Goal: Task Accomplishment & Management: Manage account settings

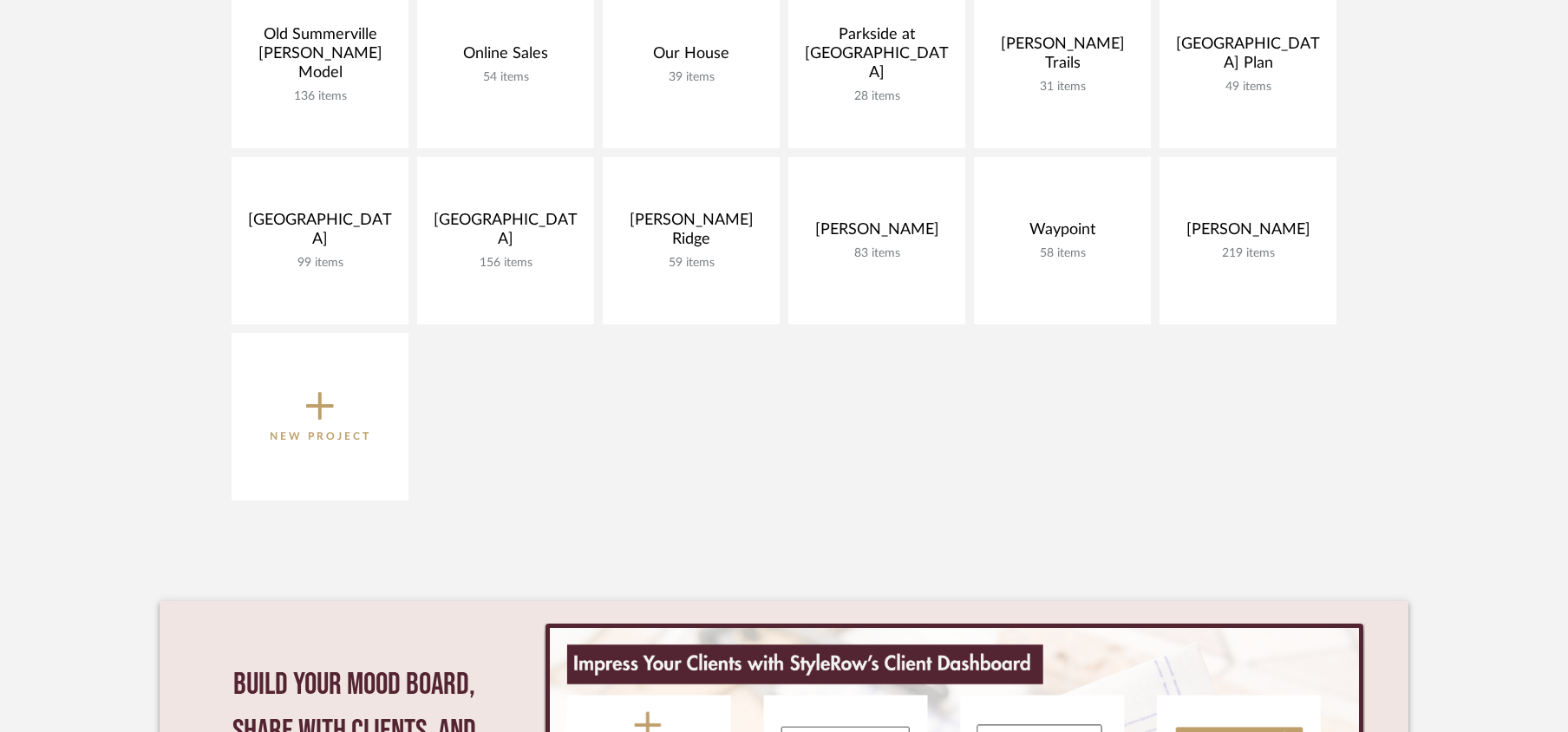
scroll to position [1155, 0]
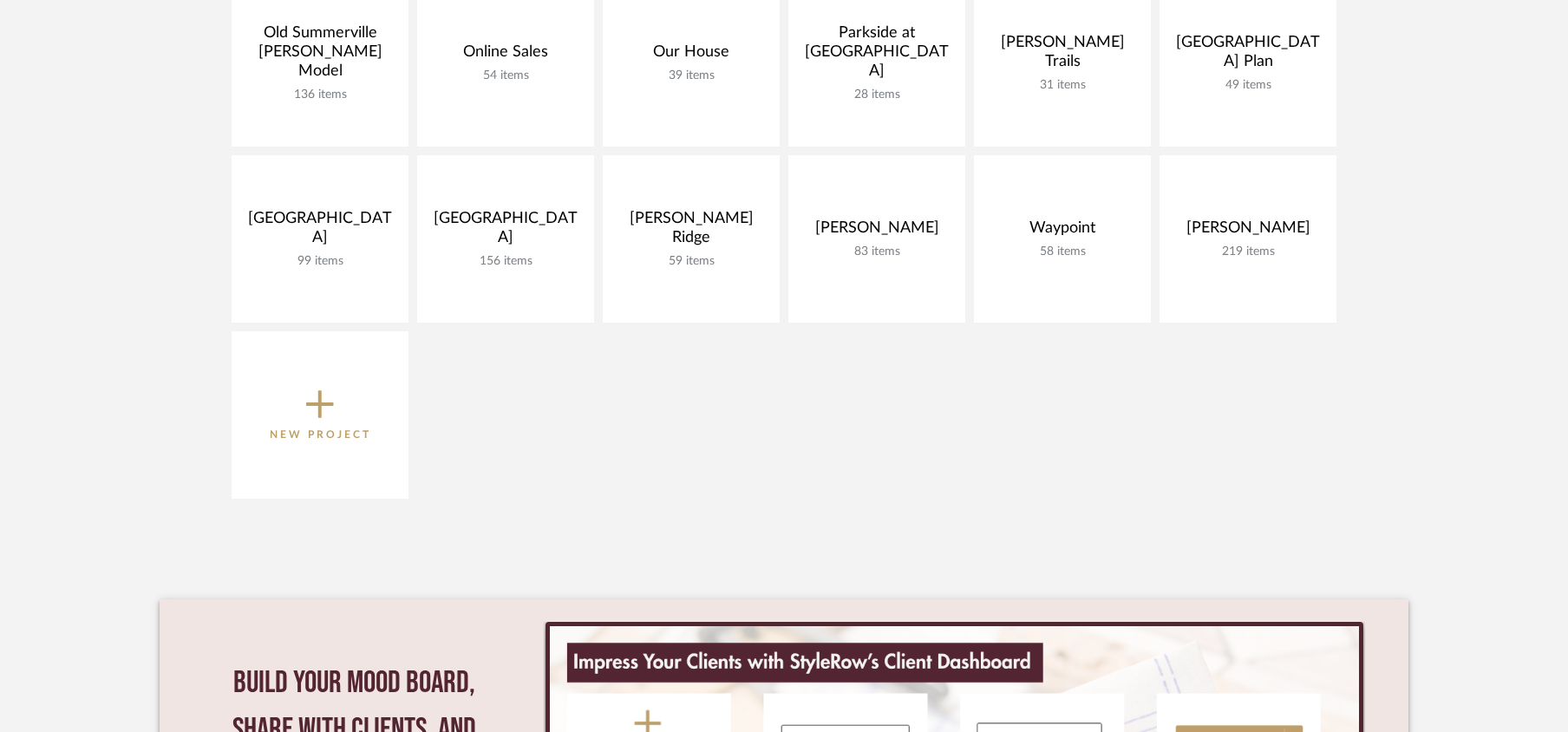
click at [291, 393] on span "New Project" at bounding box center [320, 414] width 101 height 57
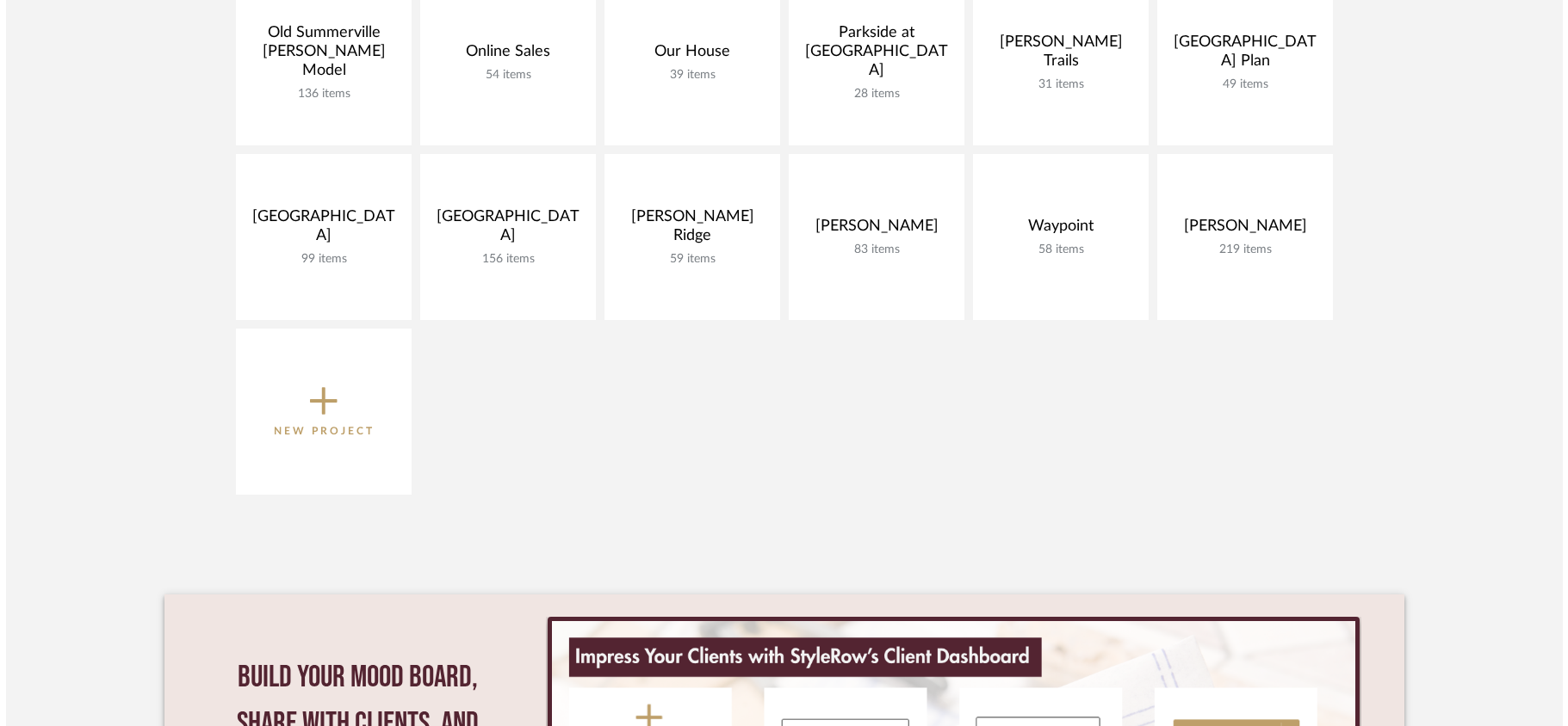
scroll to position [0, 0]
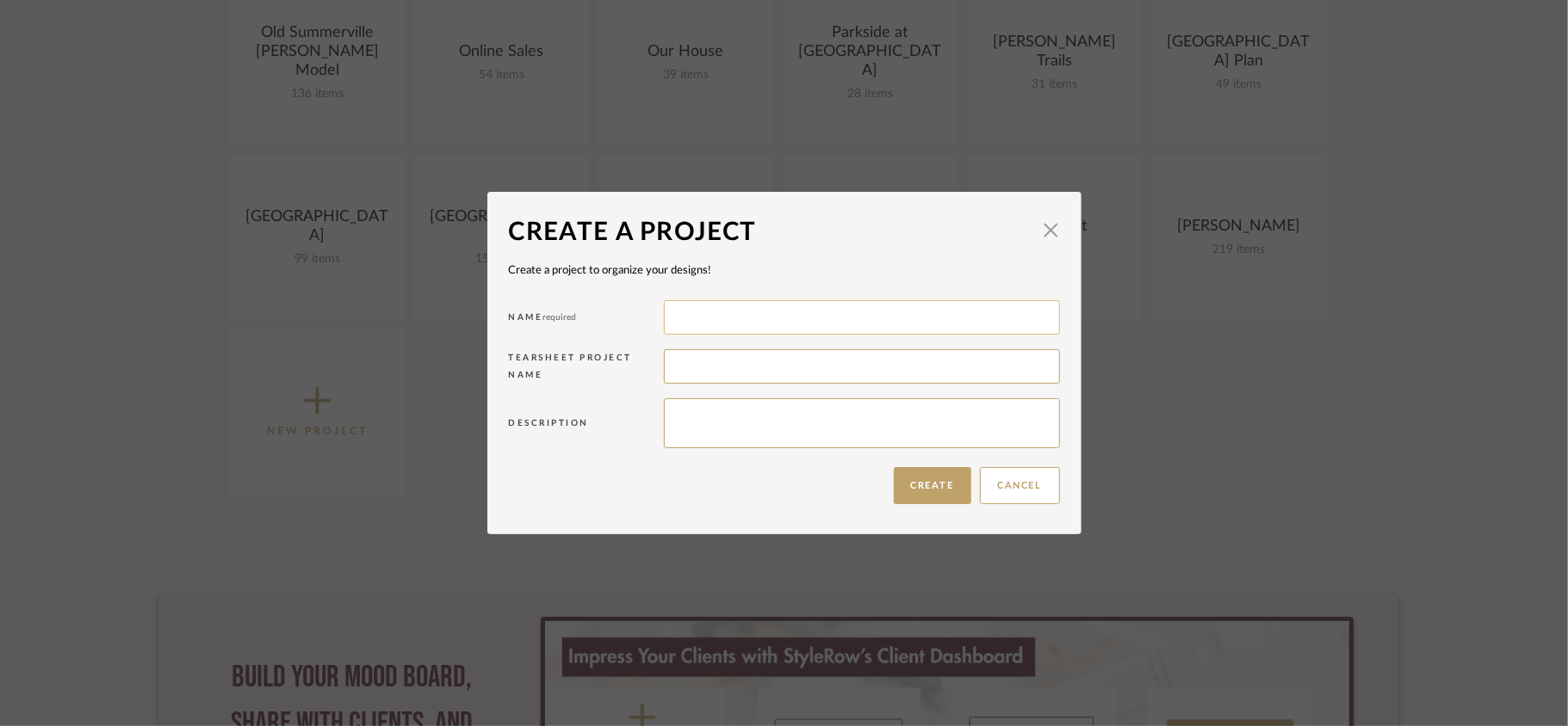
click at [792, 308] on input at bounding box center [861, 318] width 396 height 34
type input "[PERSON_NAME]"
click at [938, 493] on button "Create" at bounding box center [932, 485] width 78 height 37
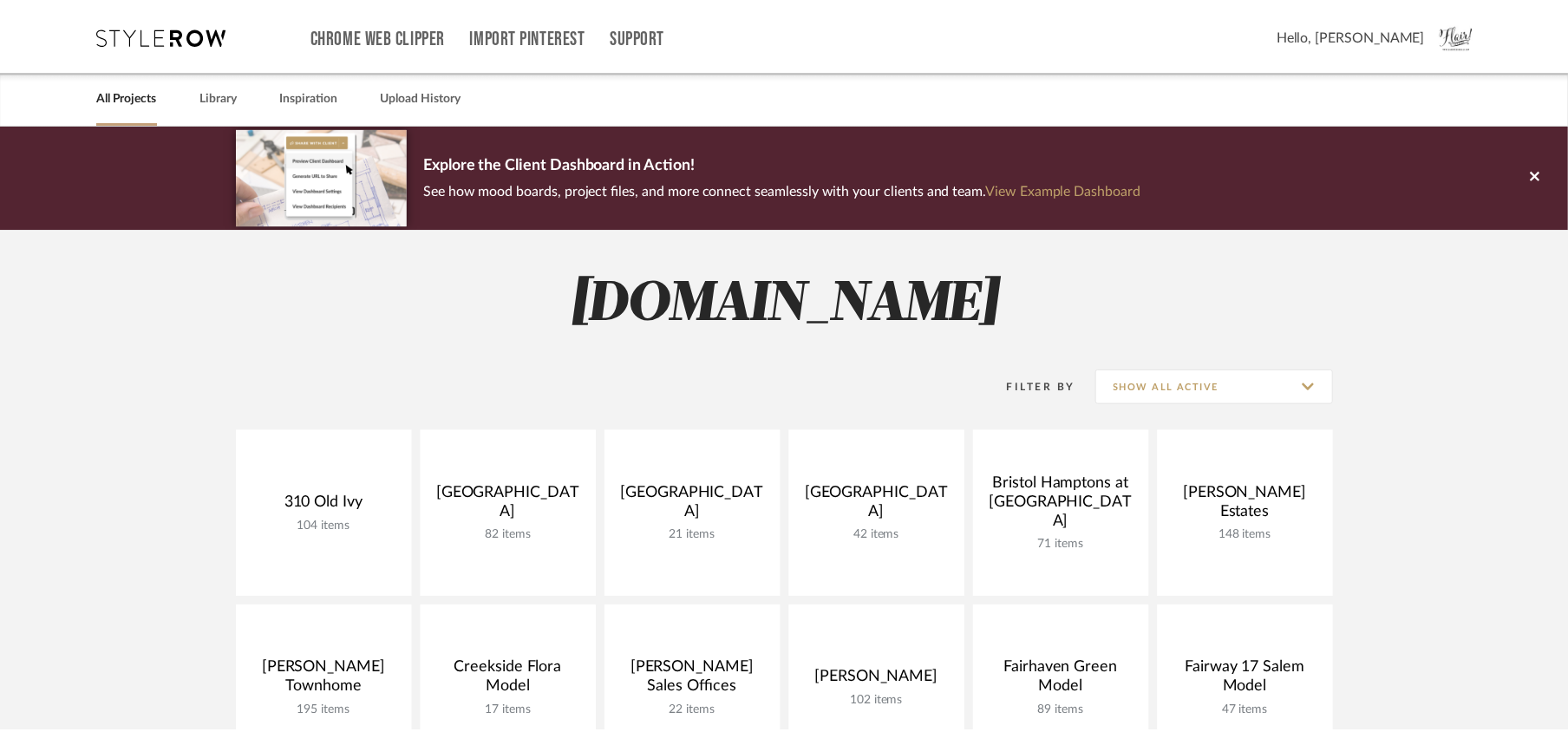
scroll to position [1155, 0]
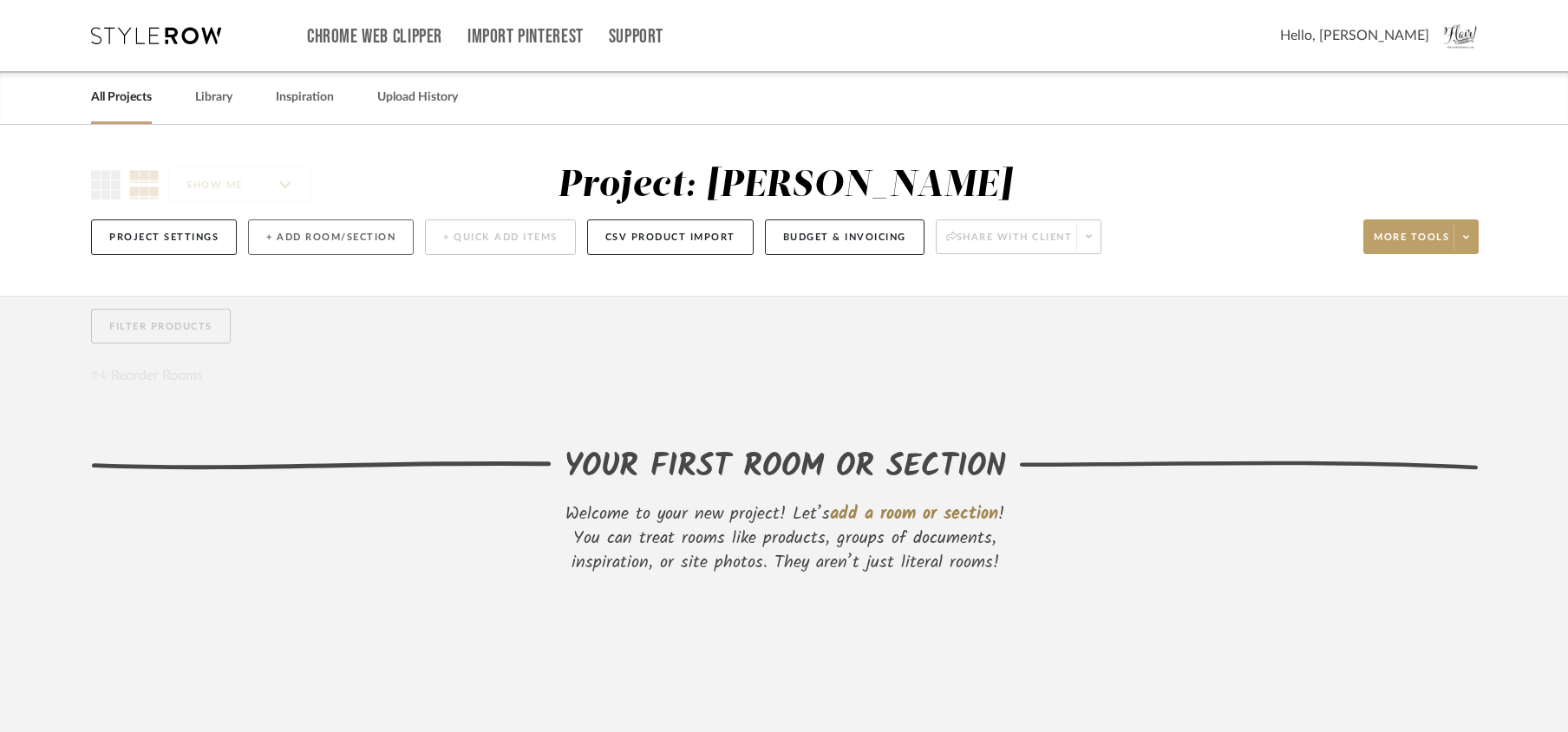
click at [285, 239] on button "+ Add Room/Section" at bounding box center [331, 236] width 166 height 35
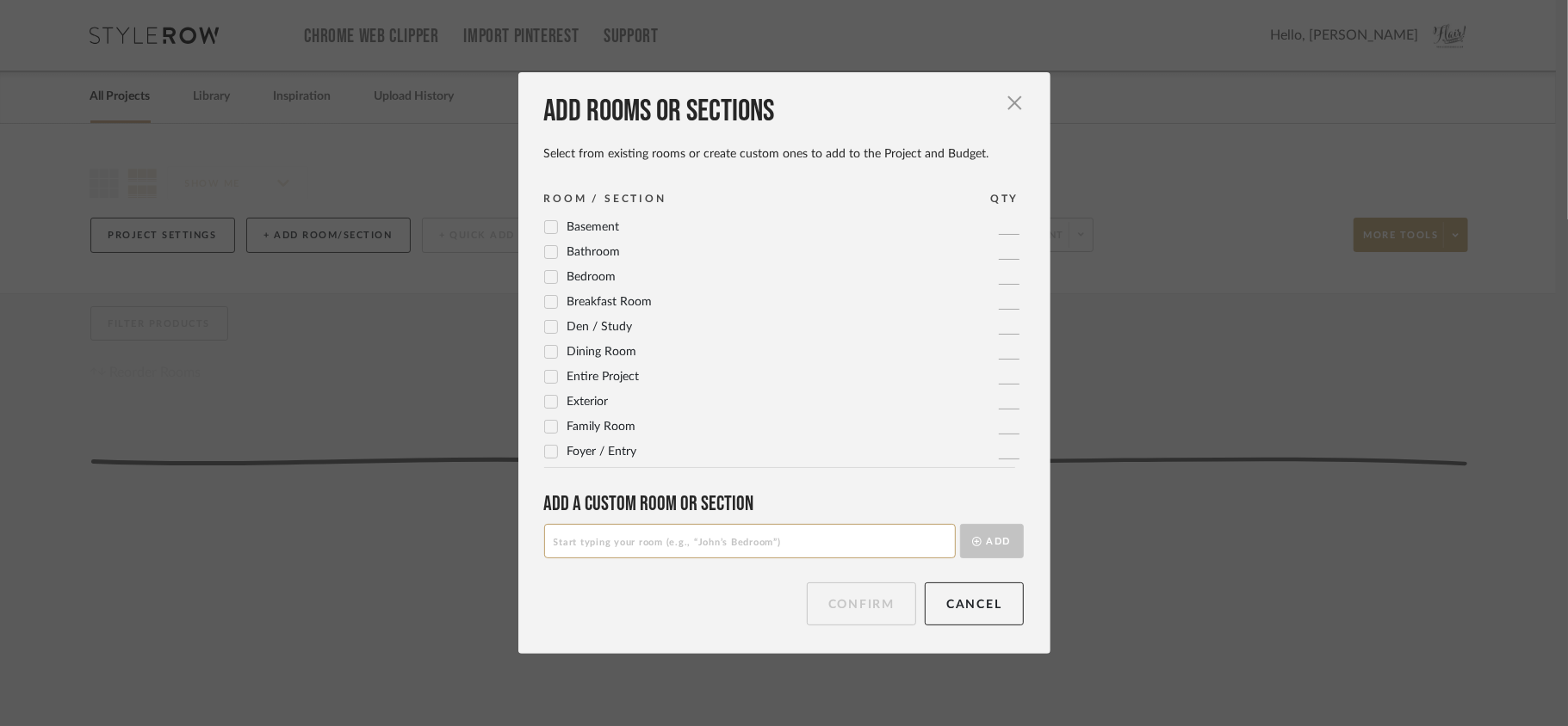
click at [544, 301] on div at bounding box center [551, 302] width 13 height 13
click at [545, 434] on div at bounding box center [551, 426] width 13 height 13
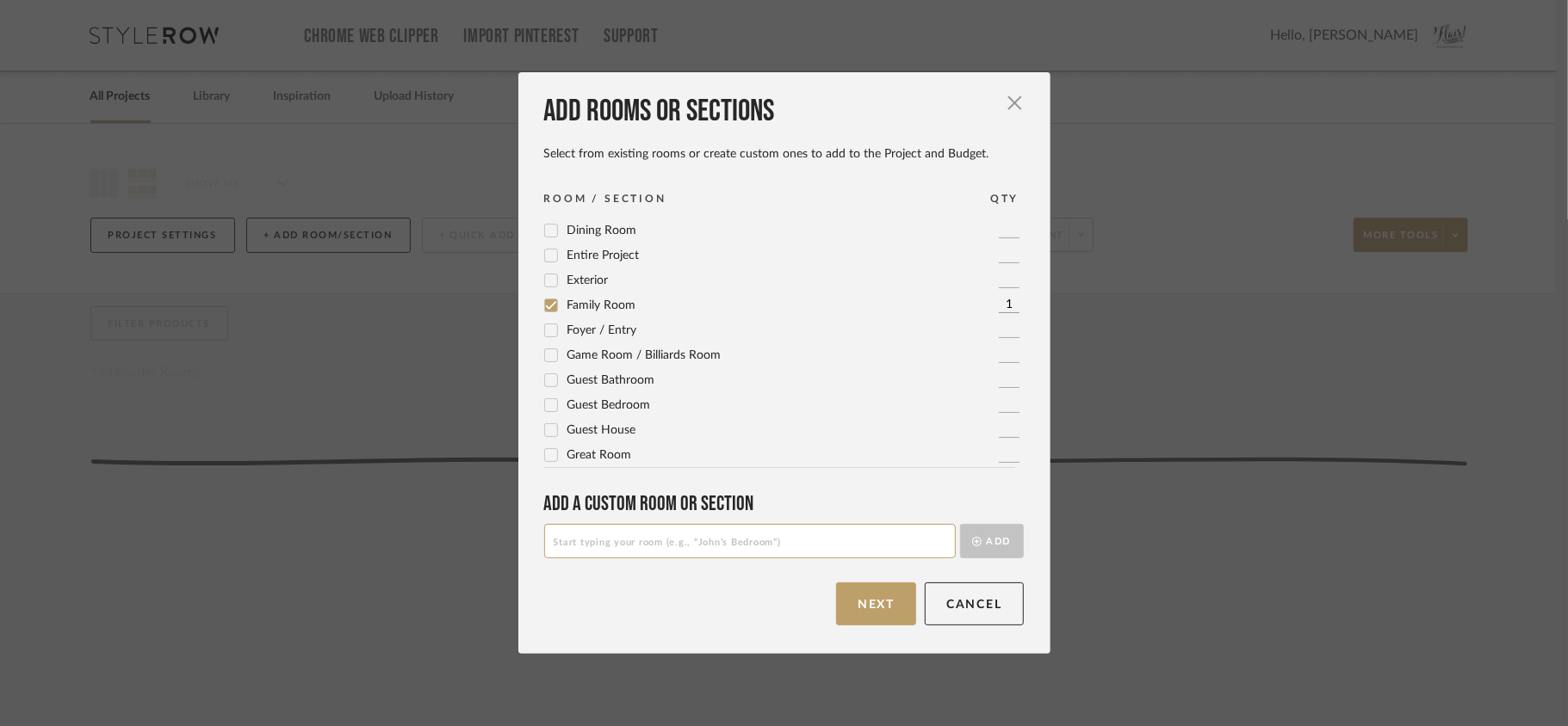
click at [547, 330] on icon at bounding box center [551, 329] width 12 height 12
click at [545, 389] on icon at bounding box center [551, 386] width 12 height 12
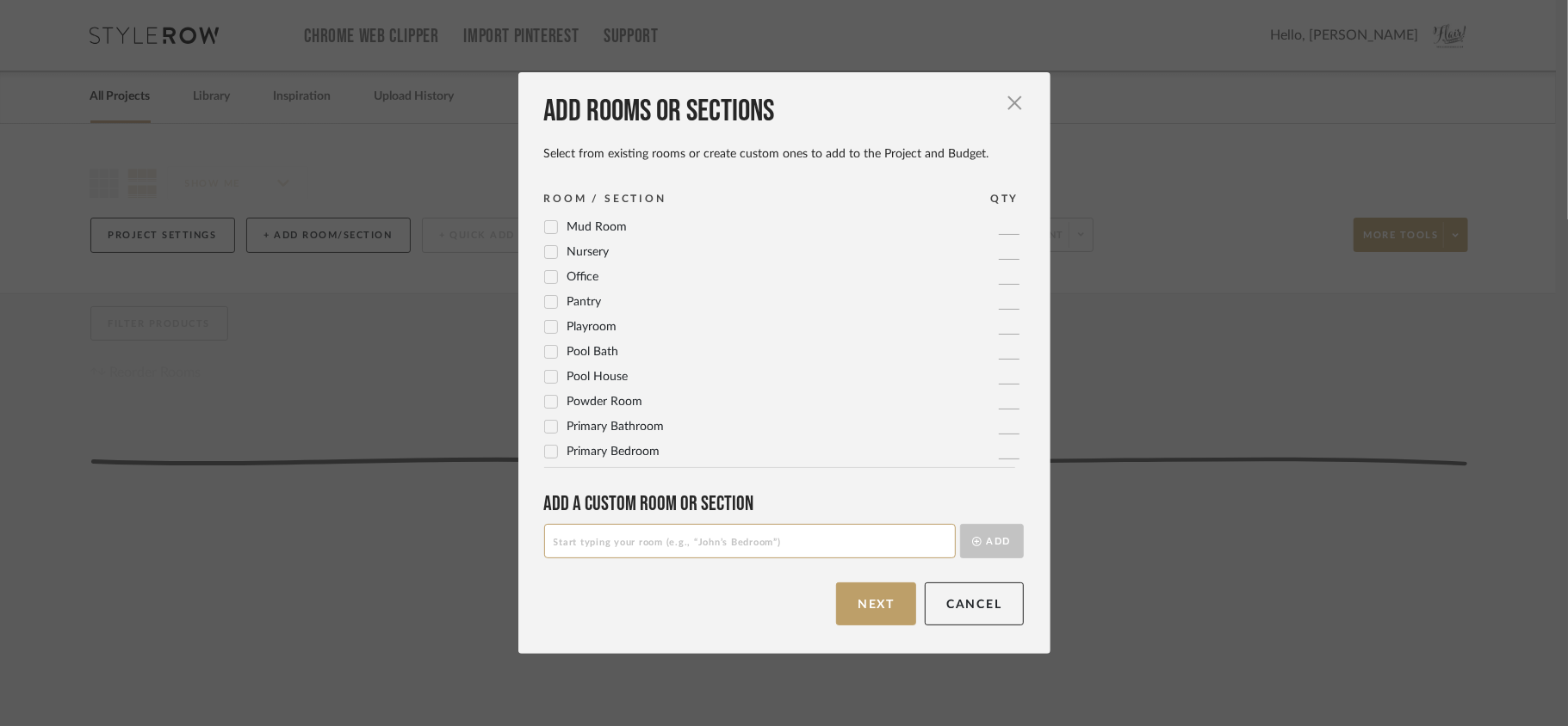
scroll to position [573, 0]
click at [547, 380] on icon at bounding box center [551, 377] width 12 height 12
click at [545, 427] on icon at bounding box center [551, 427] width 12 height 12
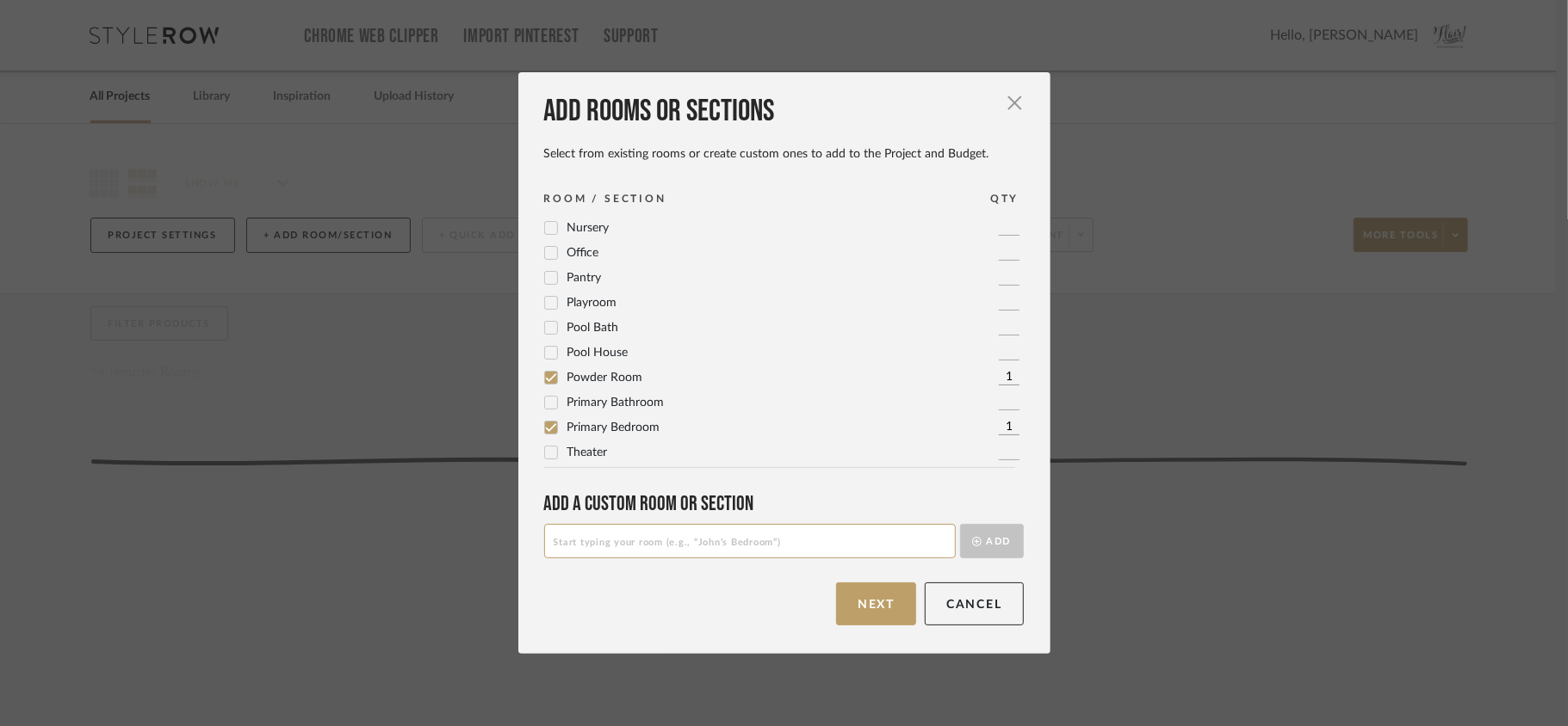
click at [545, 406] on icon at bounding box center [551, 402] width 12 height 12
click at [752, 551] on input at bounding box center [750, 541] width 412 height 34
click at [620, 545] on input "Guest Bedroom4" at bounding box center [750, 541] width 412 height 34
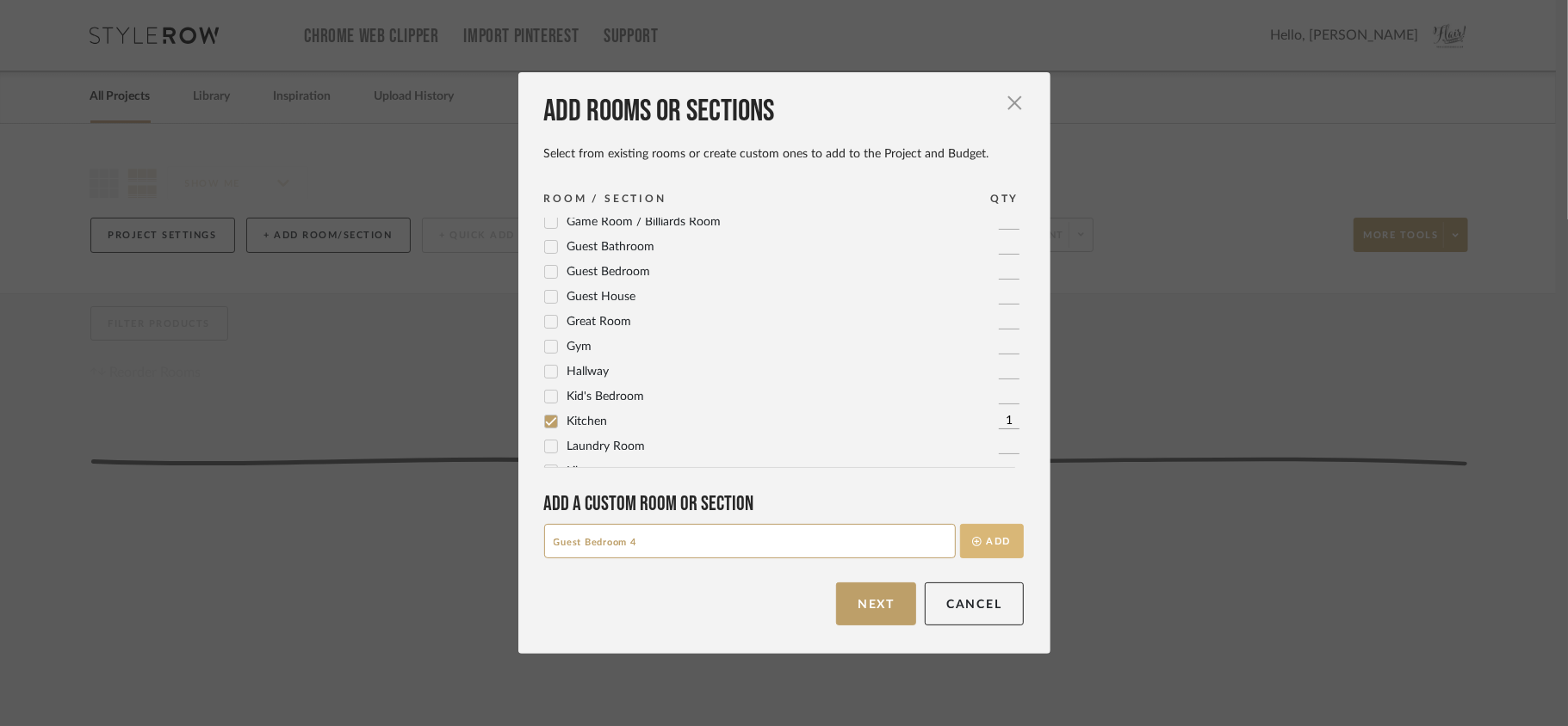
type input "Guest Bedroom 4"
click at [990, 542] on button "Add" at bounding box center [991, 541] width 64 height 34
click at [702, 537] on input at bounding box center [750, 541] width 412 height 34
type input "Kid's Bedroom 3"
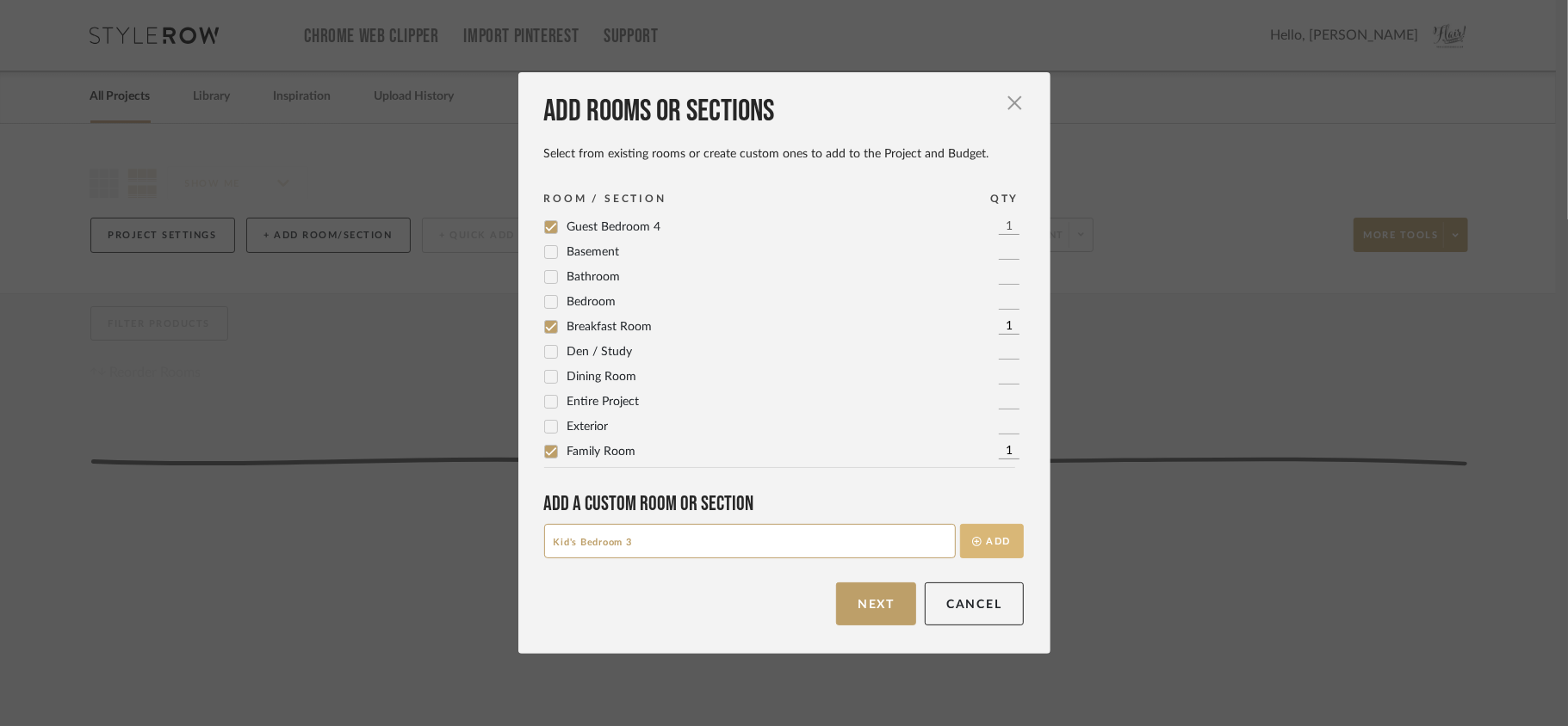
click at [987, 551] on button "Add" at bounding box center [991, 541] width 64 height 34
click at [714, 547] on input at bounding box center [750, 541] width 412 height 34
type input "Office Bedroom 2"
click at [1015, 548] on button "Add" at bounding box center [991, 541] width 64 height 34
click at [851, 611] on button "Next" at bounding box center [875, 604] width 80 height 43
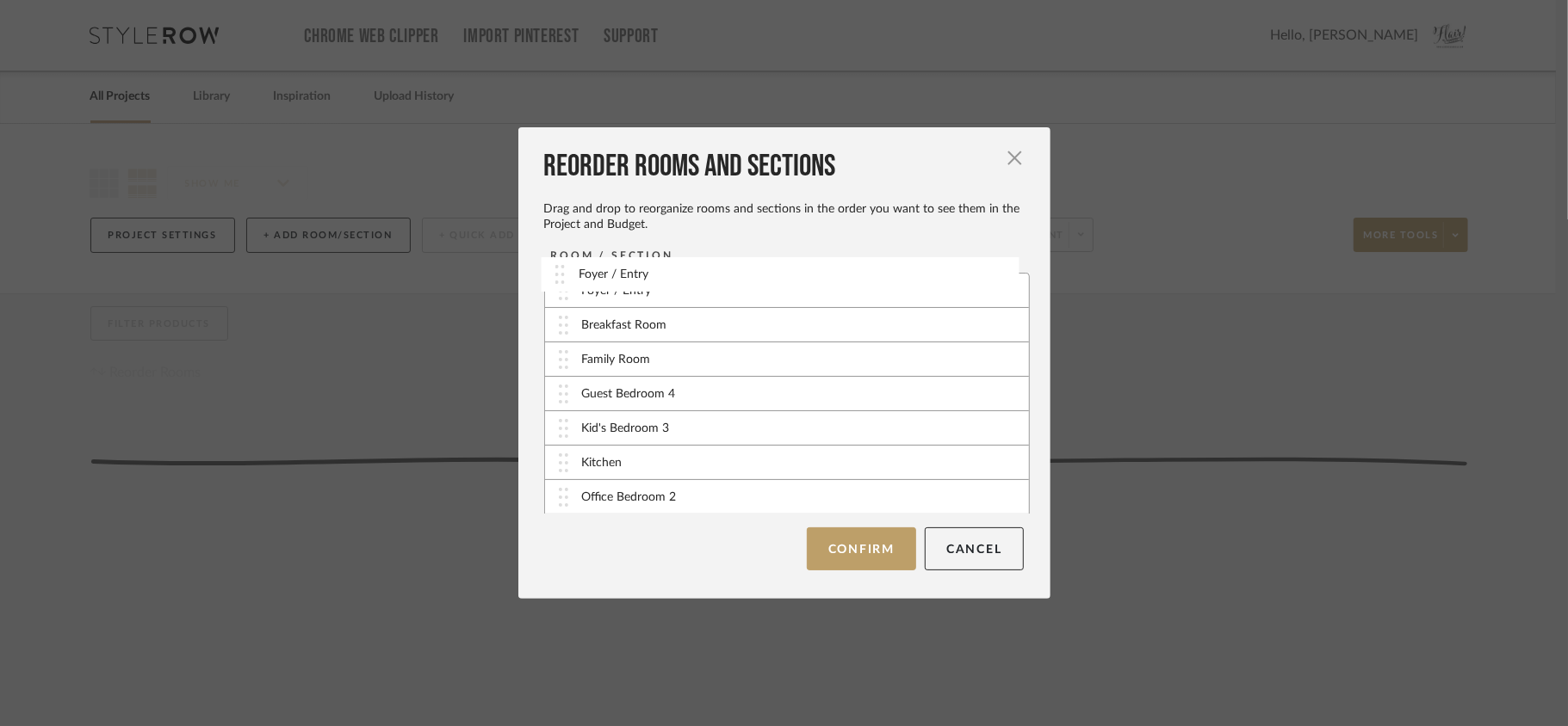
drag, startPoint x: 560, startPoint y: 363, endPoint x: 560, endPoint y: 277, distance: 86.0
drag, startPoint x: 558, startPoint y: 366, endPoint x: 558, endPoint y: 329, distance: 37.0
drag, startPoint x: 559, startPoint y: 463, endPoint x: 562, endPoint y: 384, distance: 79.1
drag, startPoint x: 569, startPoint y: 434, endPoint x: 570, endPoint y: 328, distance: 106.0
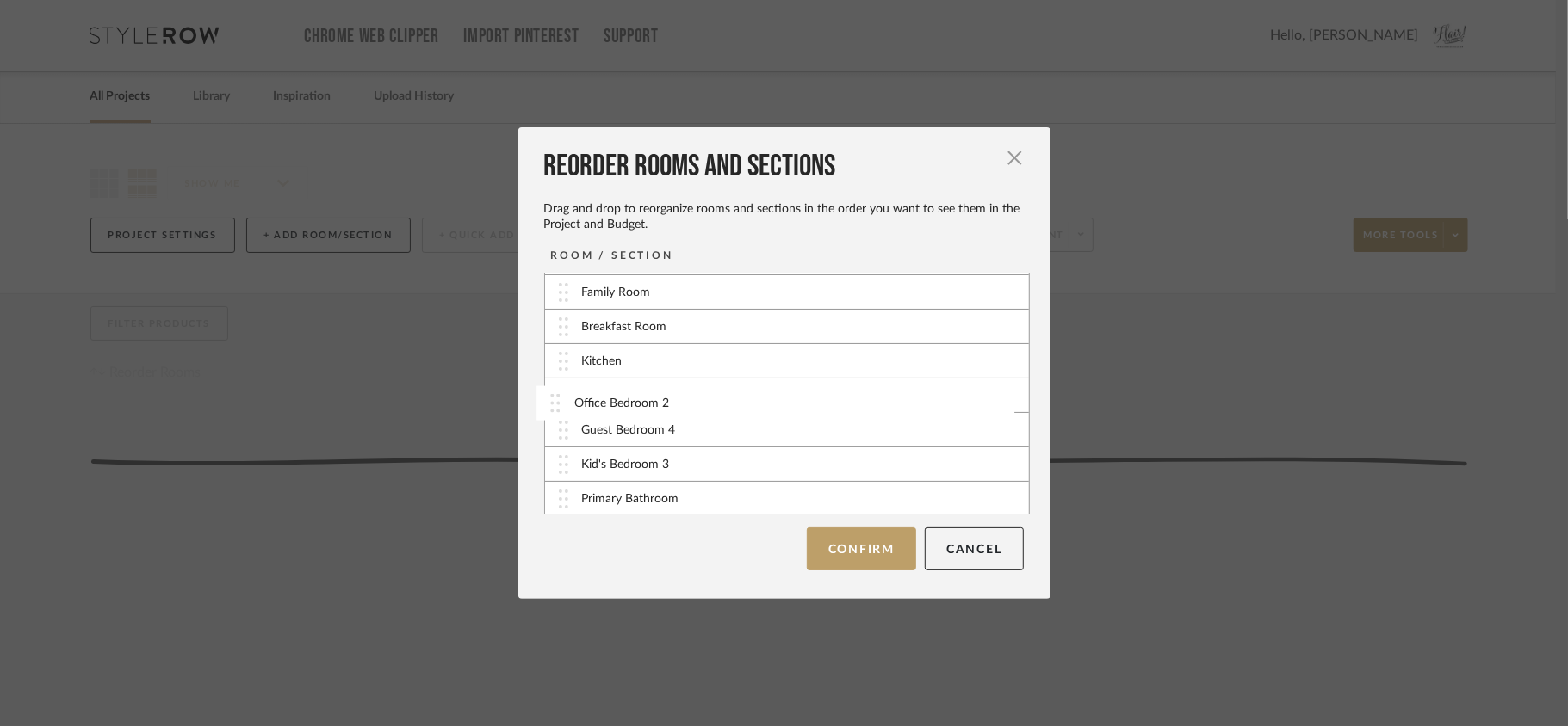
drag, startPoint x: 559, startPoint y: 473, endPoint x: 556, endPoint y: 408, distance: 65.1
drag, startPoint x: 561, startPoint y: 459, endPoint x: 566, endPoint y: 363, distance: 96.1
drag, startPoint x: 559, startPoint y: 493, endPoint x: 562, endPoint y: 353, distance: 140.0
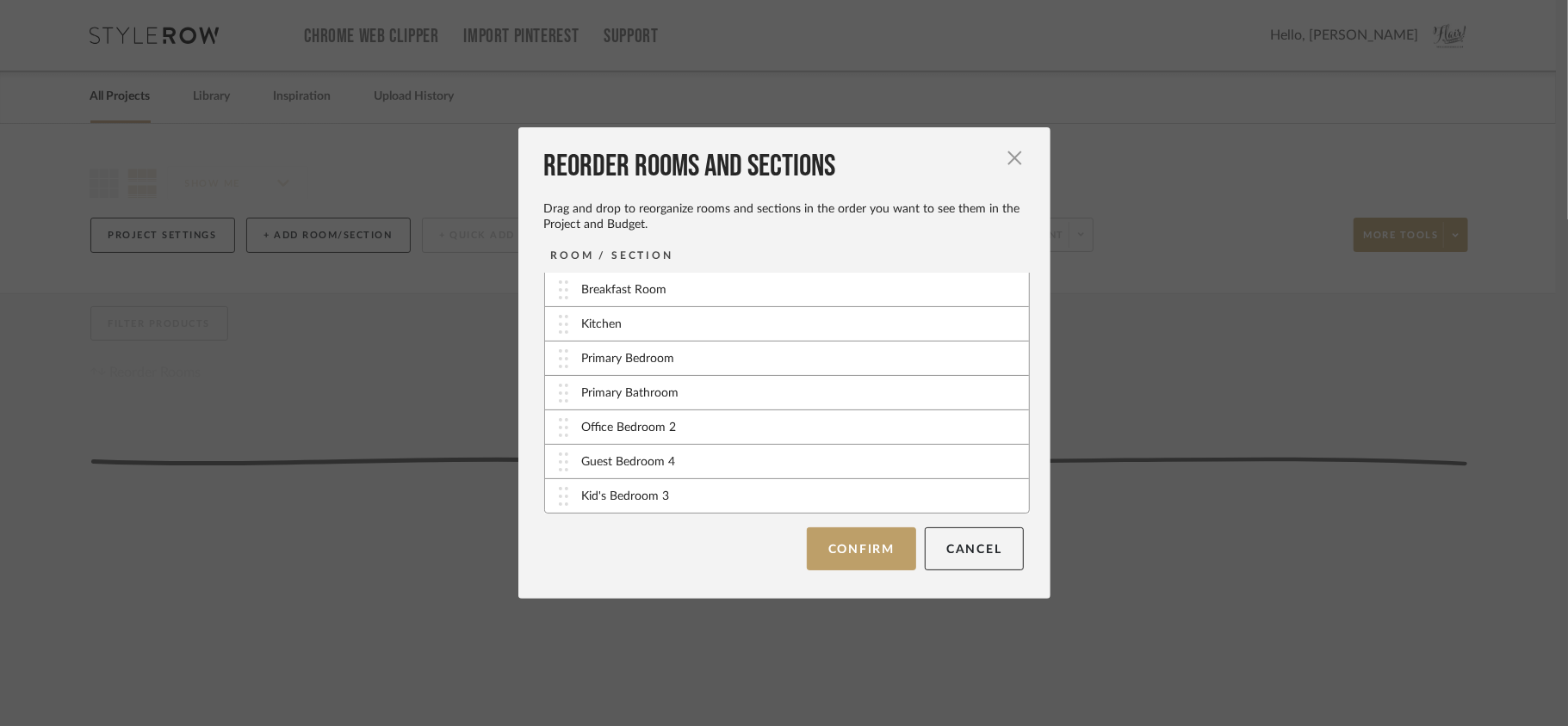
scroll to position [107, 0]
drag, startPoint x: 561, startPoint y: 506, endPoint x: 560, endPoint y: 463, distance: 43.0
click at [875, 558] on button "Confirm" at bounding box center [861, 549] width 109 height 43
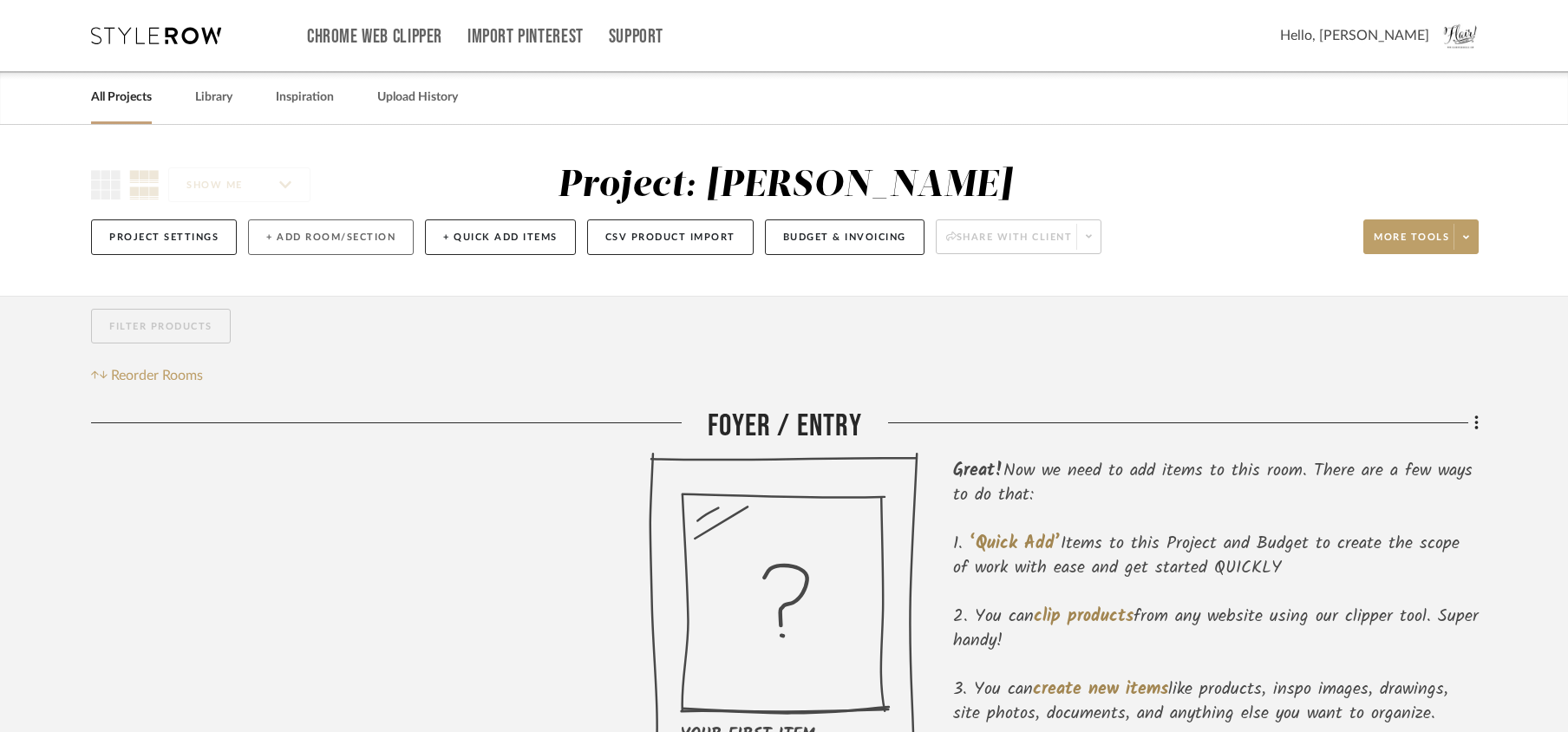
click at [286, 239] on button "+ Add Room/Section" at bounding box center [331, 236] width 166 height 35
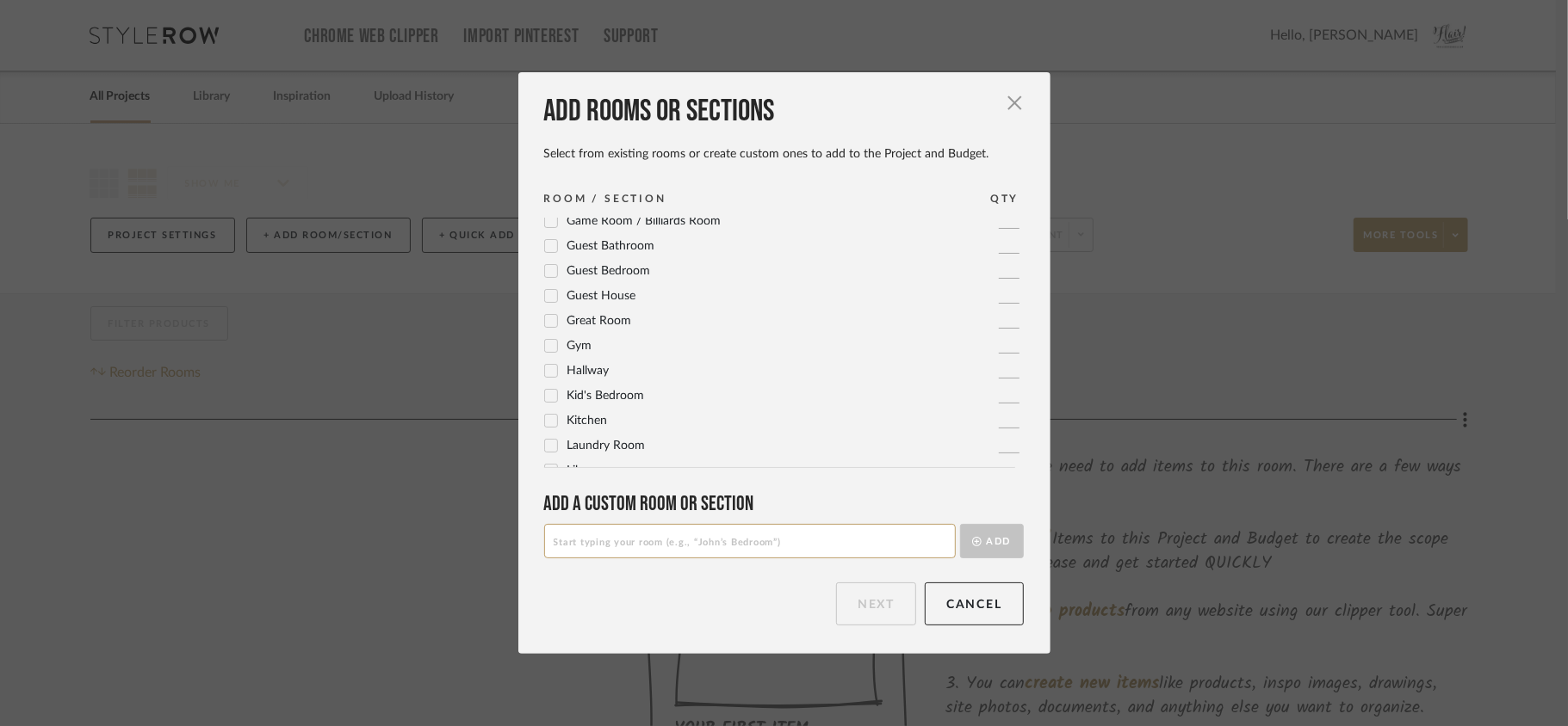
scroll to position [258, 0]
click at [715, 545] on input at bounding box center [750, 541] width 412 height 34
type input "Hall Bathroom"
click at [962, 544] on button "Add" at bounding box center [991, 541] width 64 height 34
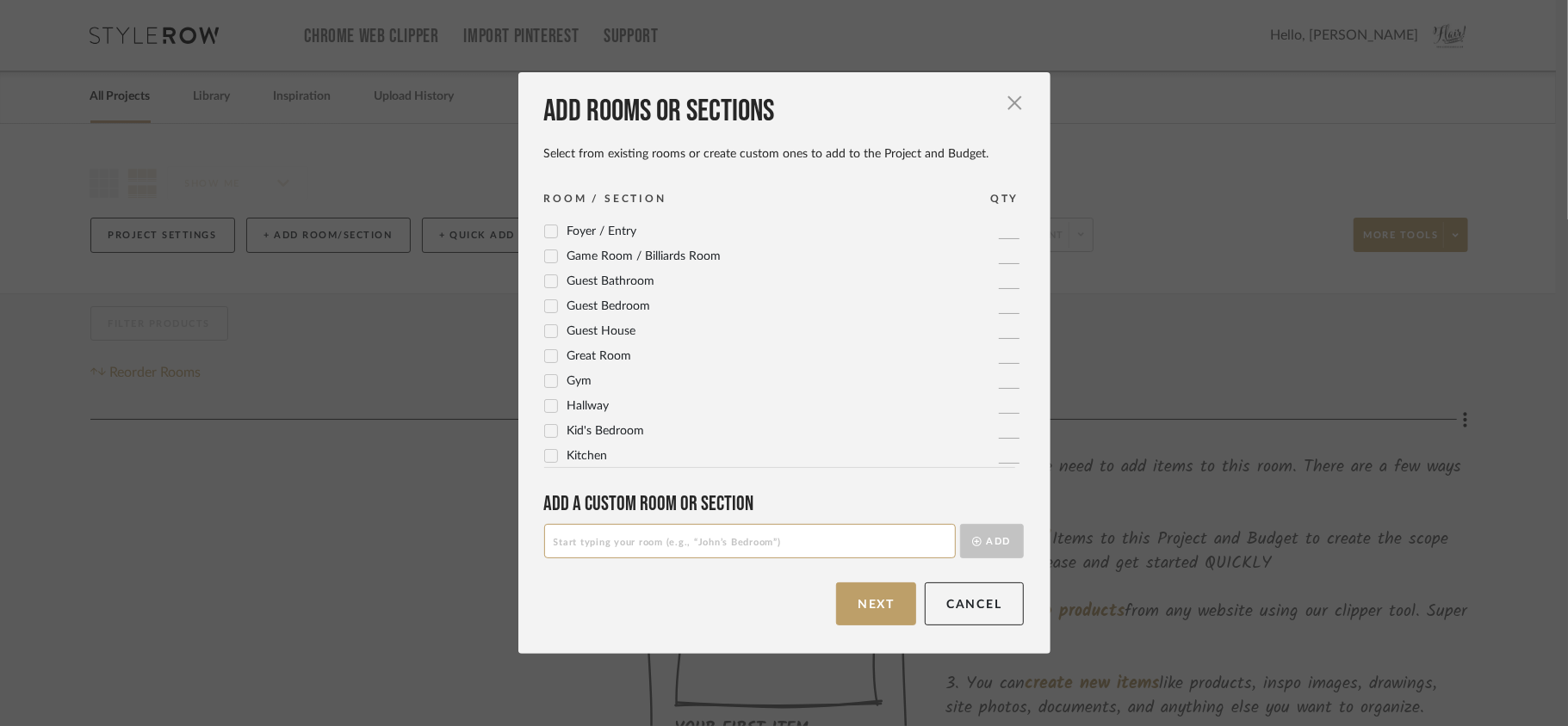
click at [545, 403] on icon at bounding box center [551, 406] width 12 height 12
click at [877, 607] on button "Next" at bounding box center [875, 604] width 80 height 43
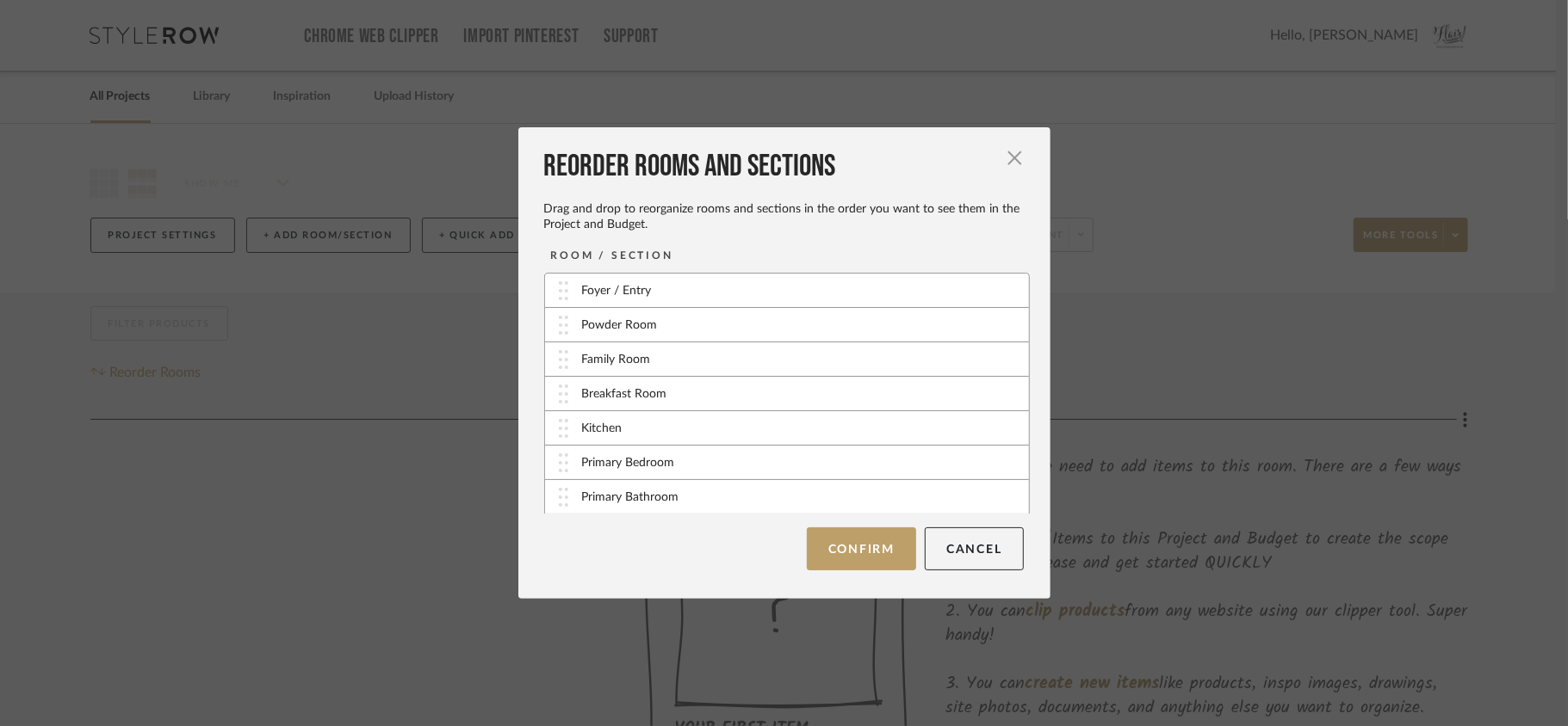
scroll to position [176, 0]
drag, startPoint x: 558, startPoint y: 500, endPoint x: 545, endPoint y: 461, distance: 41.1
click at [877, 555] on button "Confirm" at bounding box center [861, 549] width 109 height 43
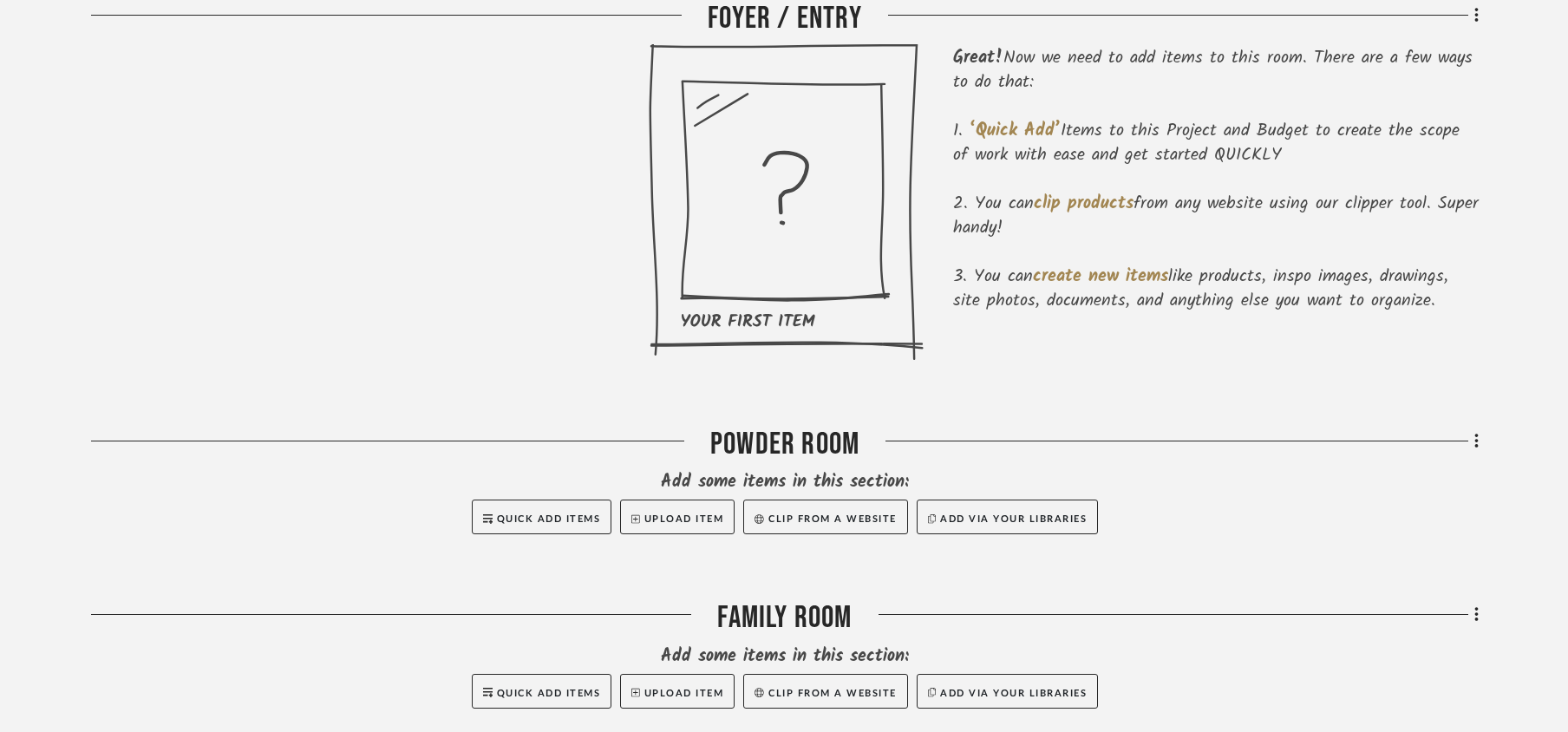
scroll to position [414, 0]
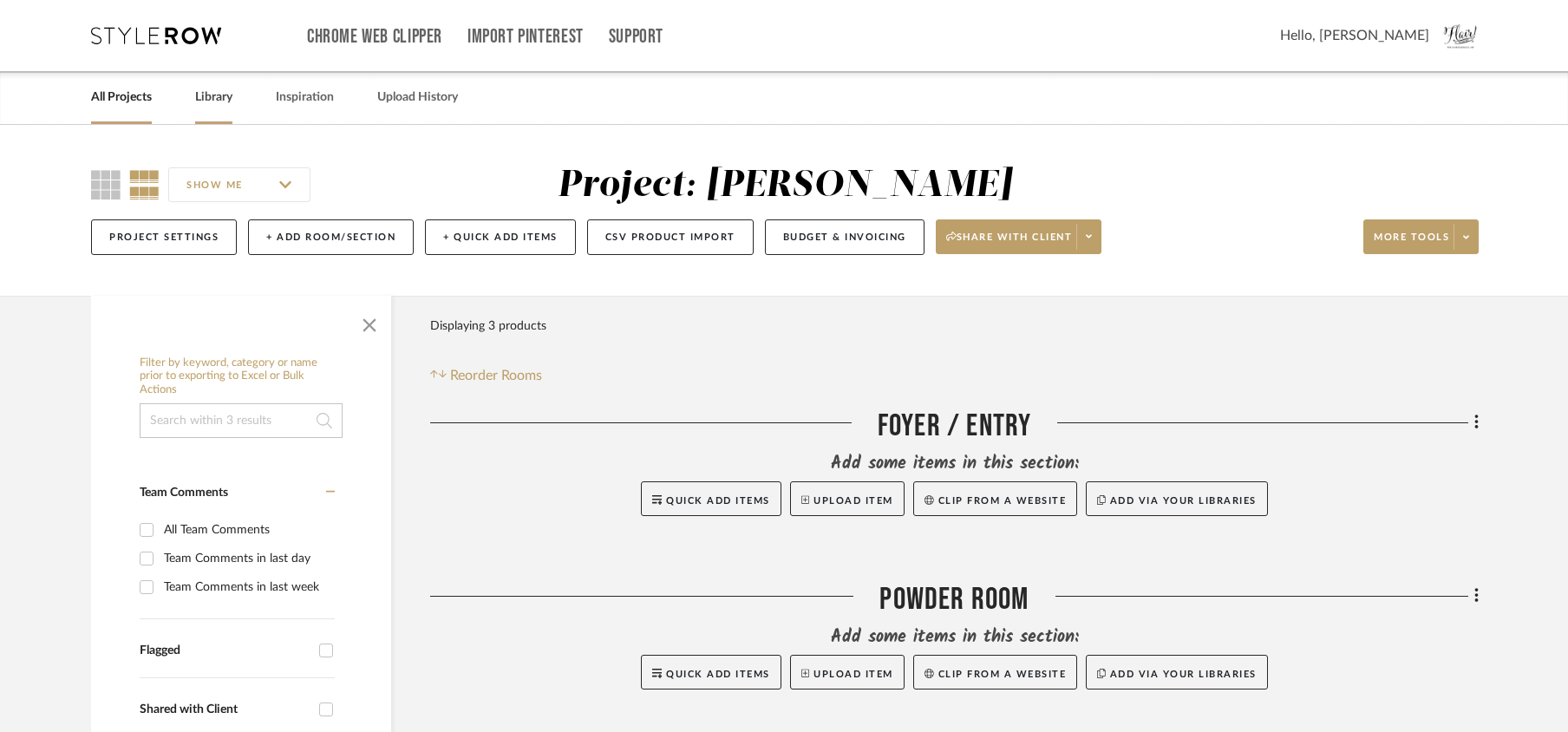
click at [220, 101] on link "Library" at bounding box center [213, 97] width 37 height 23
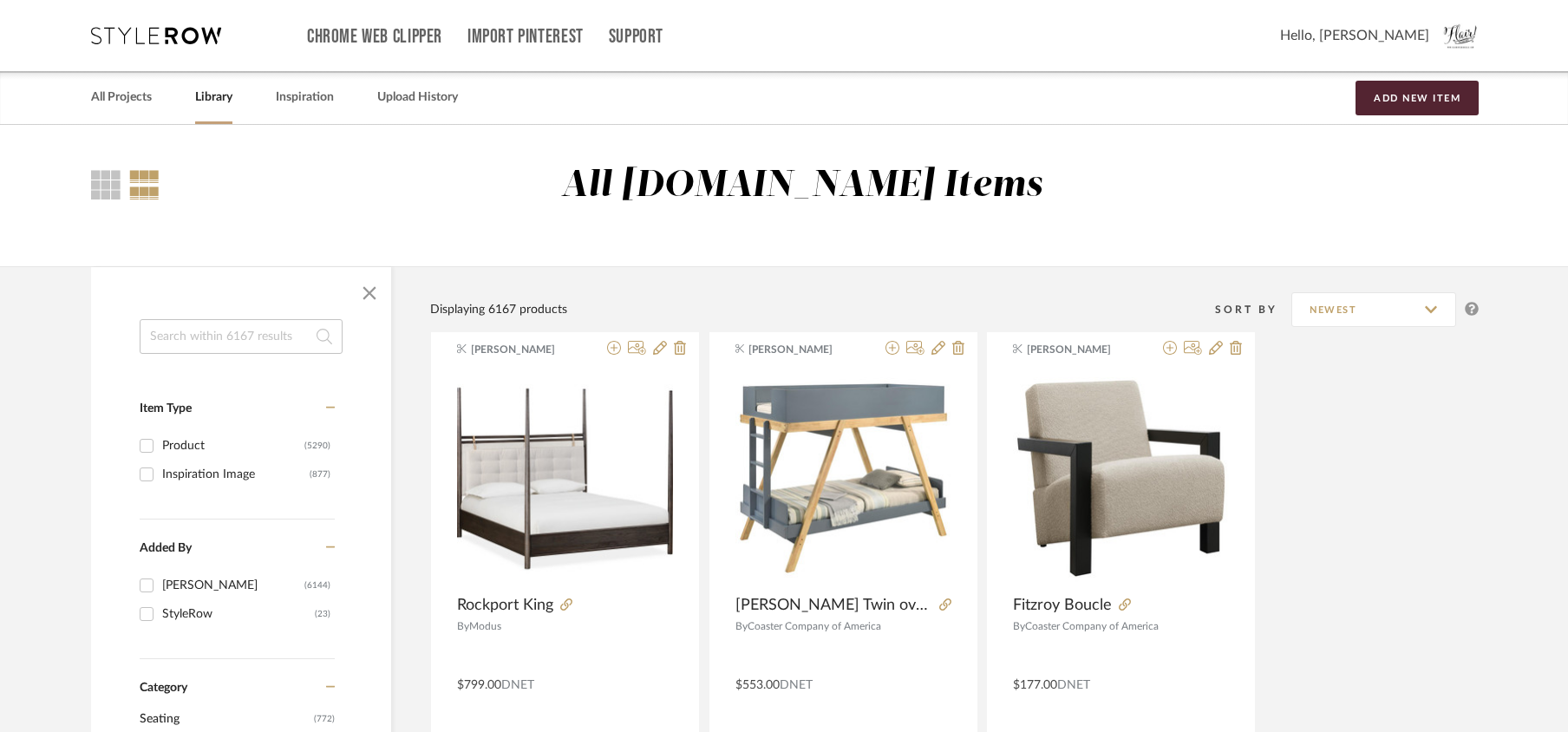
click at [216, 334] on input at bounding box center [241, 337] width 203 height 34
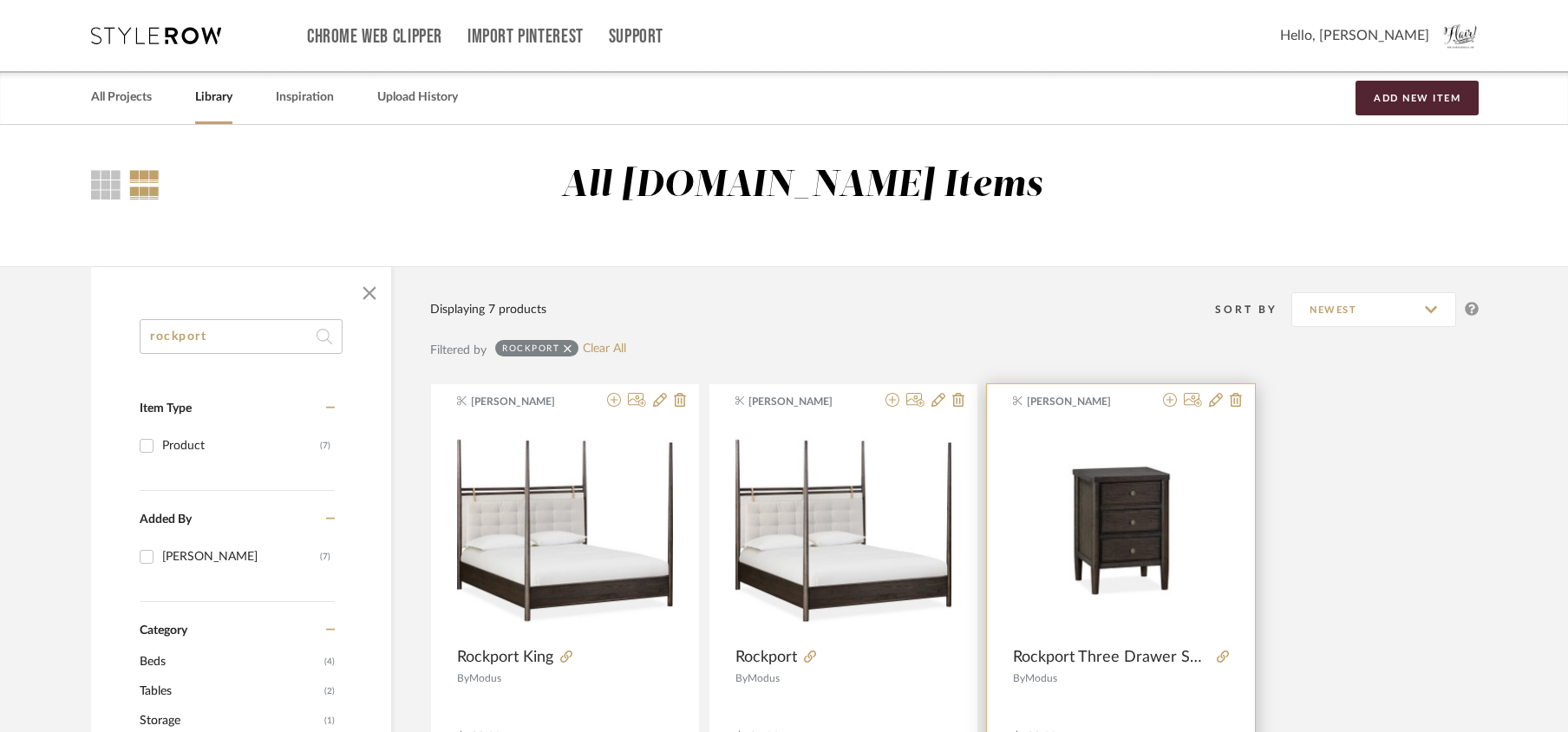
type input "rockport"
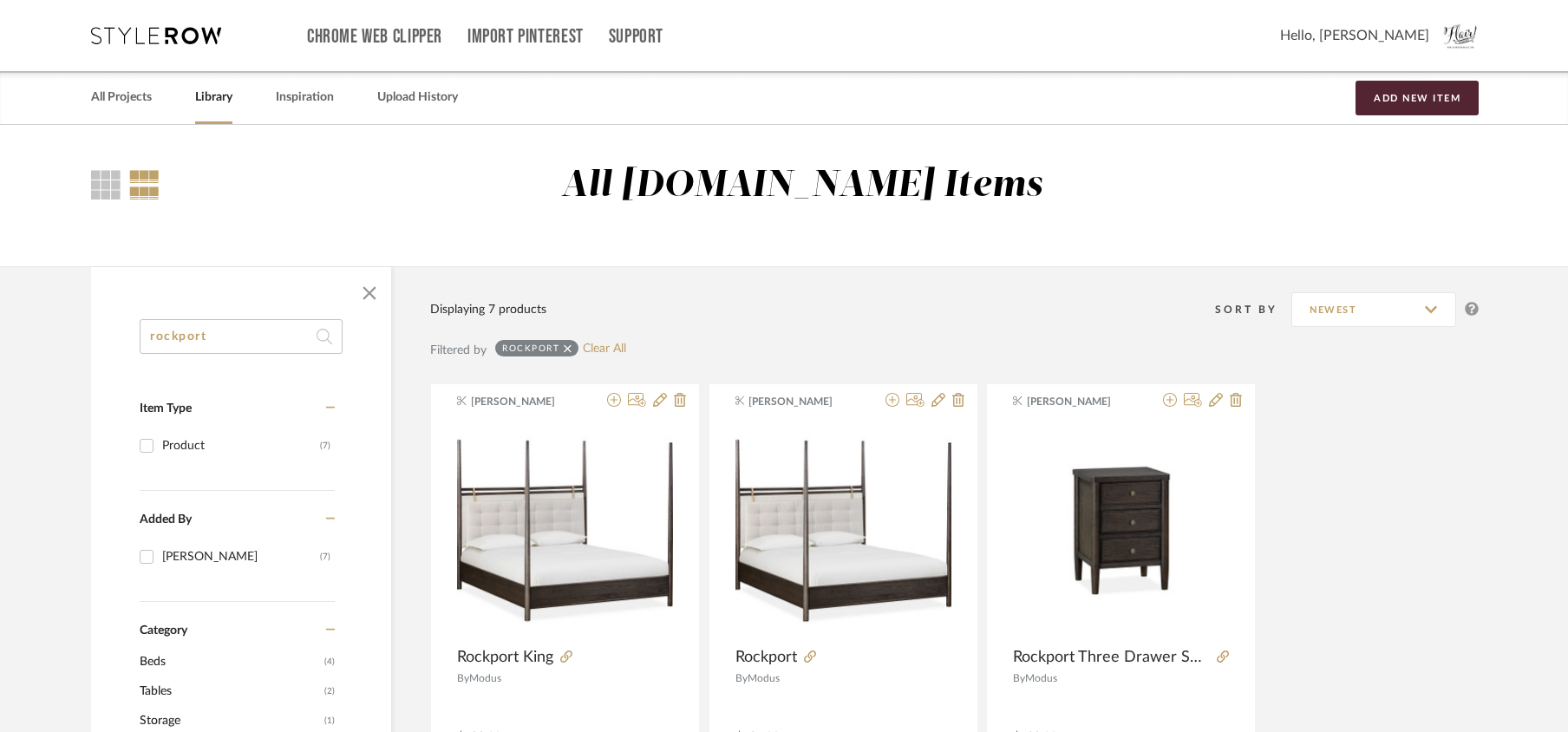
click at [222, 101] on link "Library" at bounding box center [213, 97] width 37 height 23
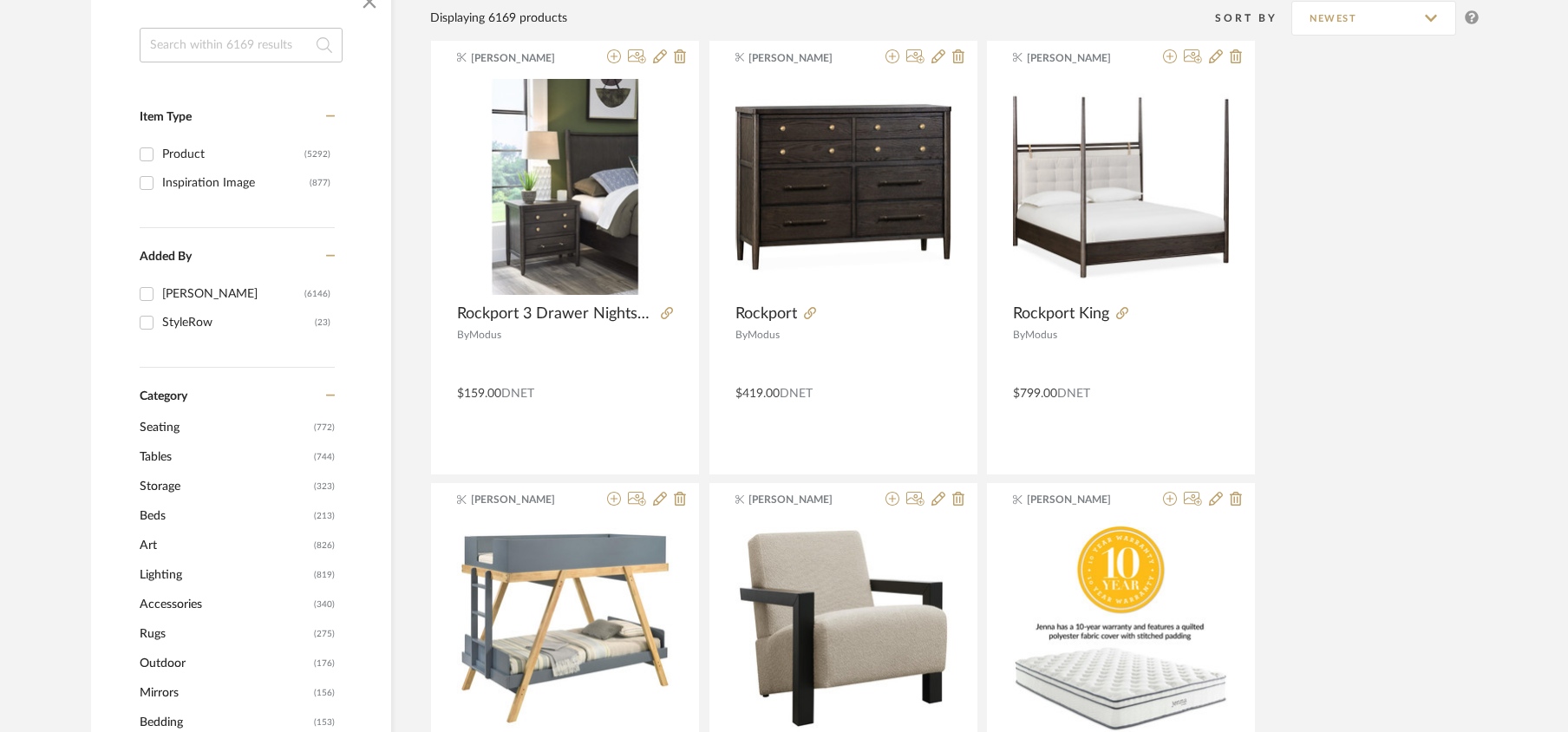
scroll to position [391, 0]
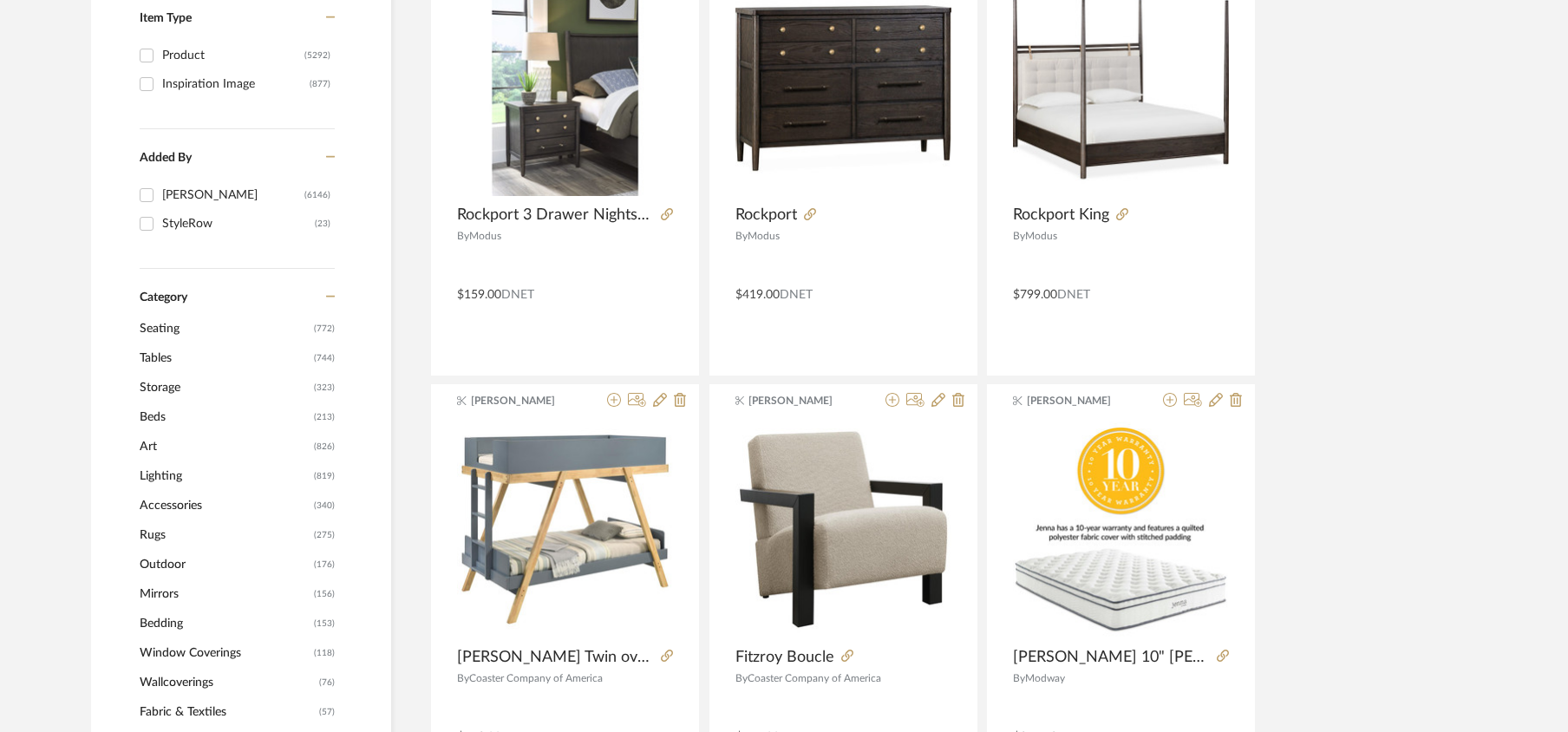
click at [161, 324] on span "Seating" at bounding box center [225, 329] width 170 height 30
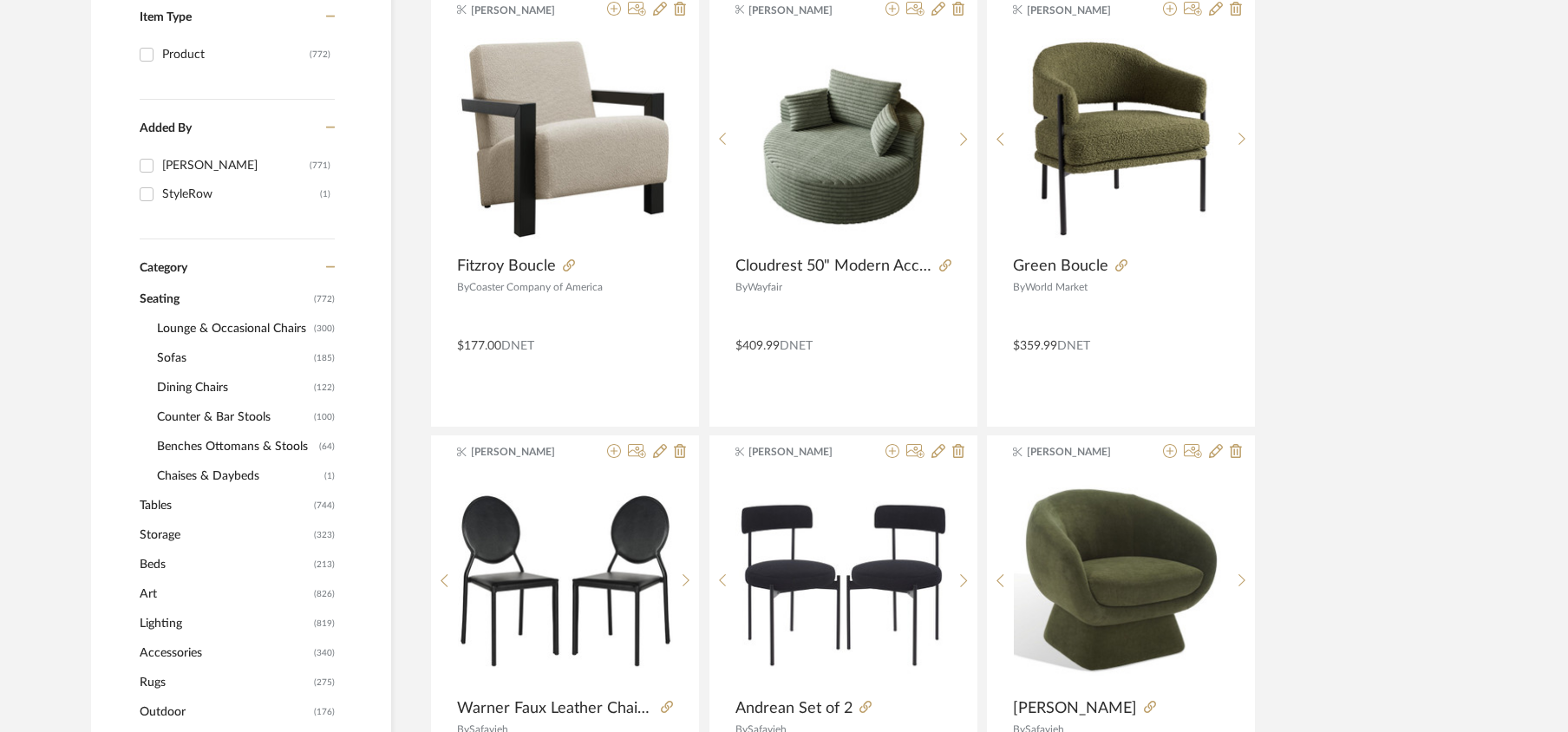
click at [199, 325] on span "Lounge & Occasional Chairs" at bounding box center [233, 329] width 152 height 30
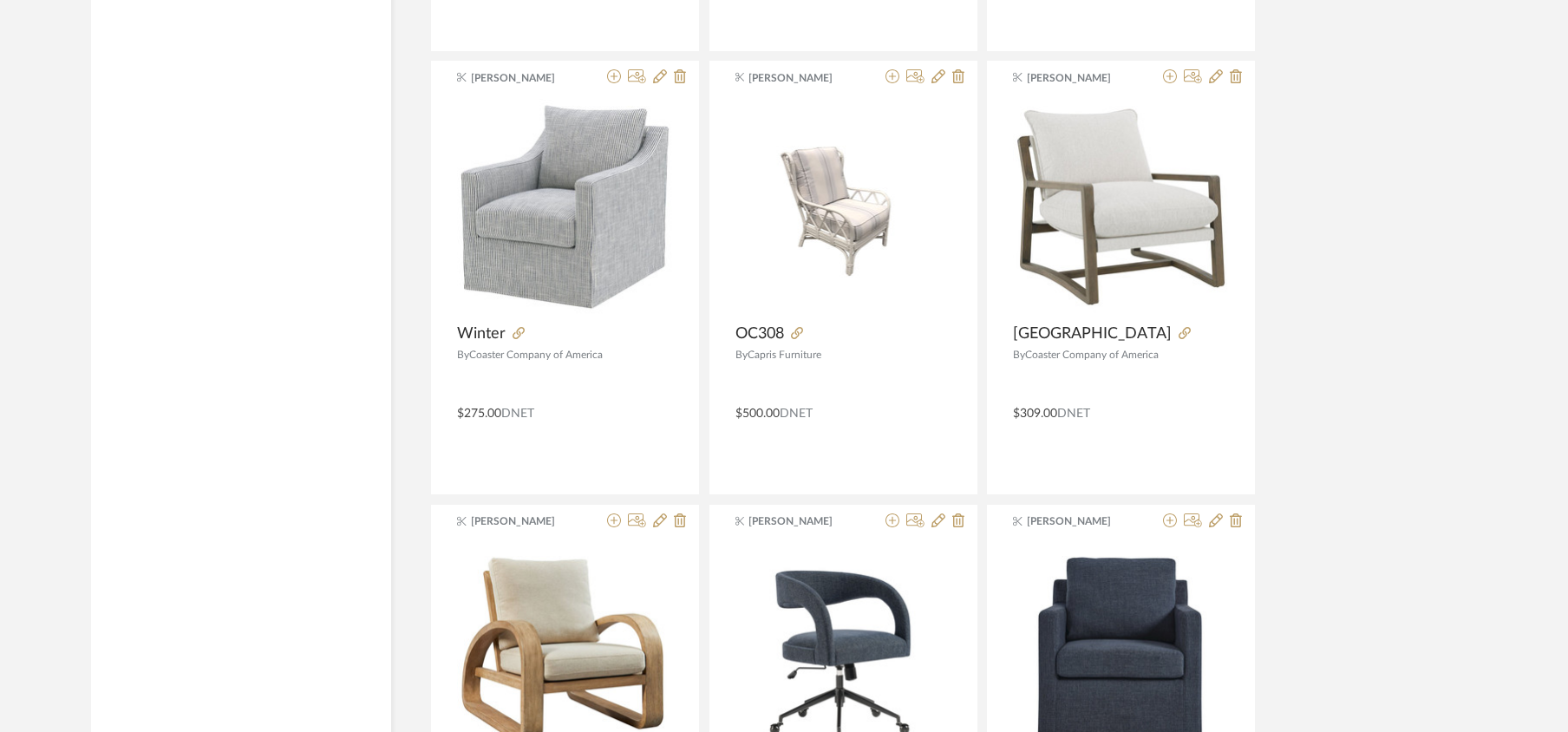
scroll to position [3899, 0]
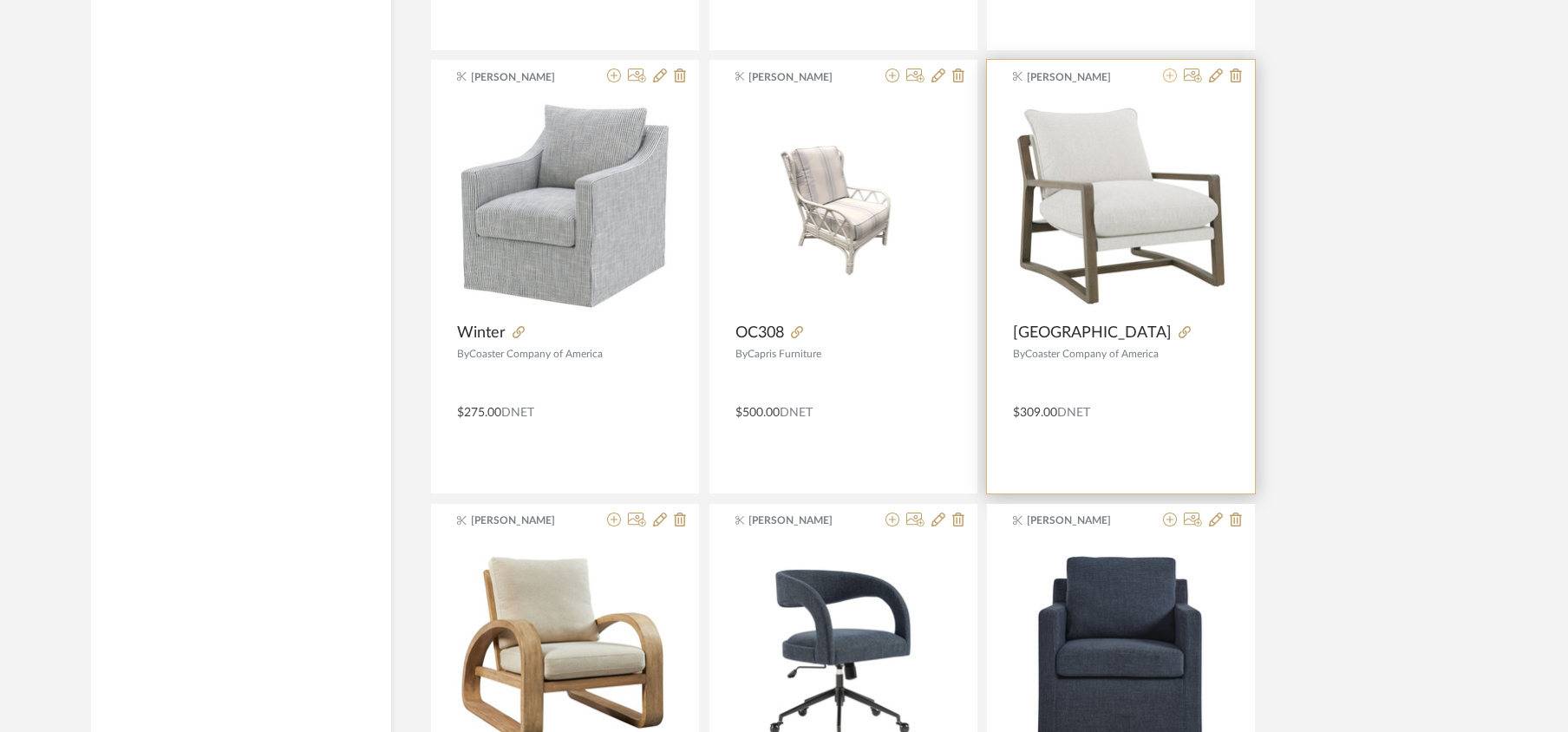
click at [1171, 80] on icon at bounding box center [1169, 75] width 14 height 14
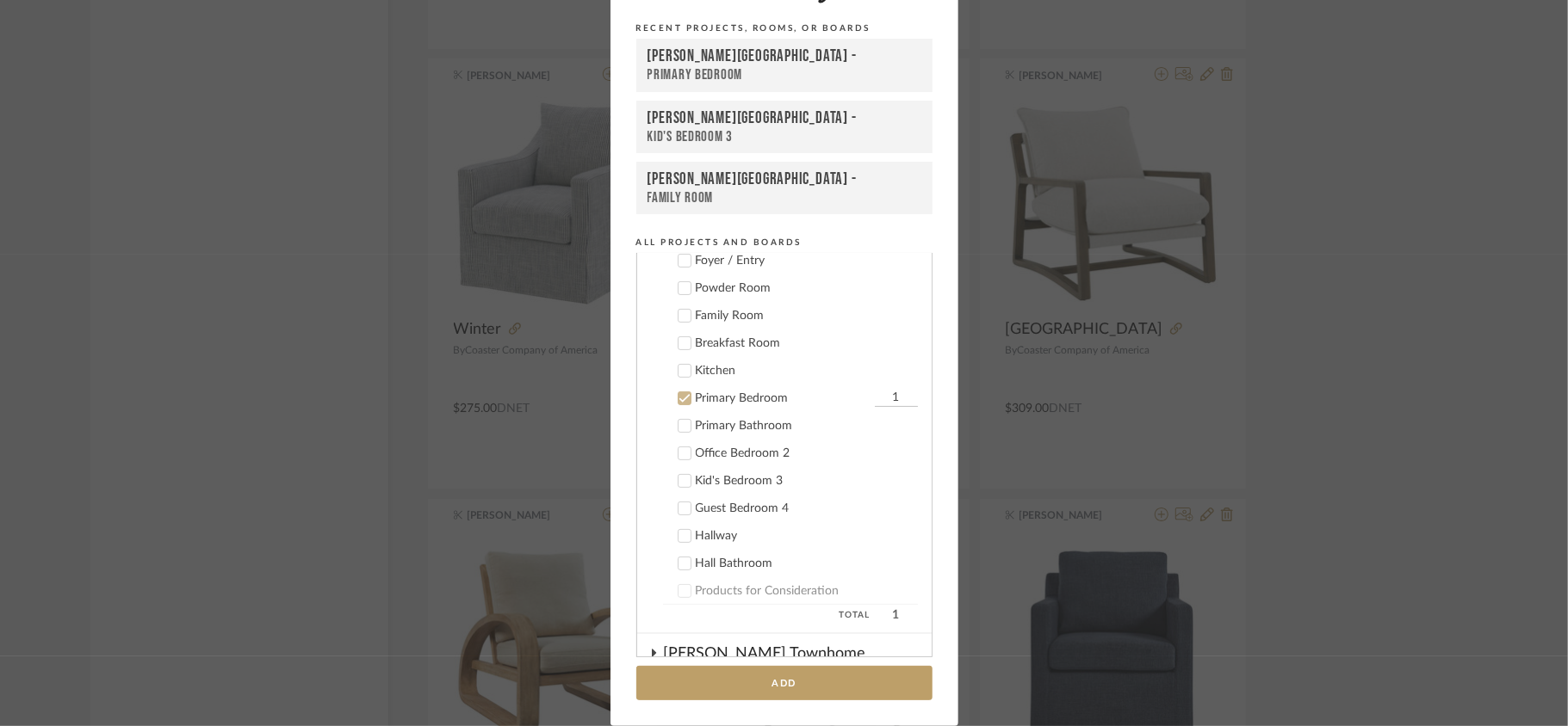
scroll to position [325, 0]
click at [782, 677] on button "Add" at bounding box center [784, 683] width 296 height 35
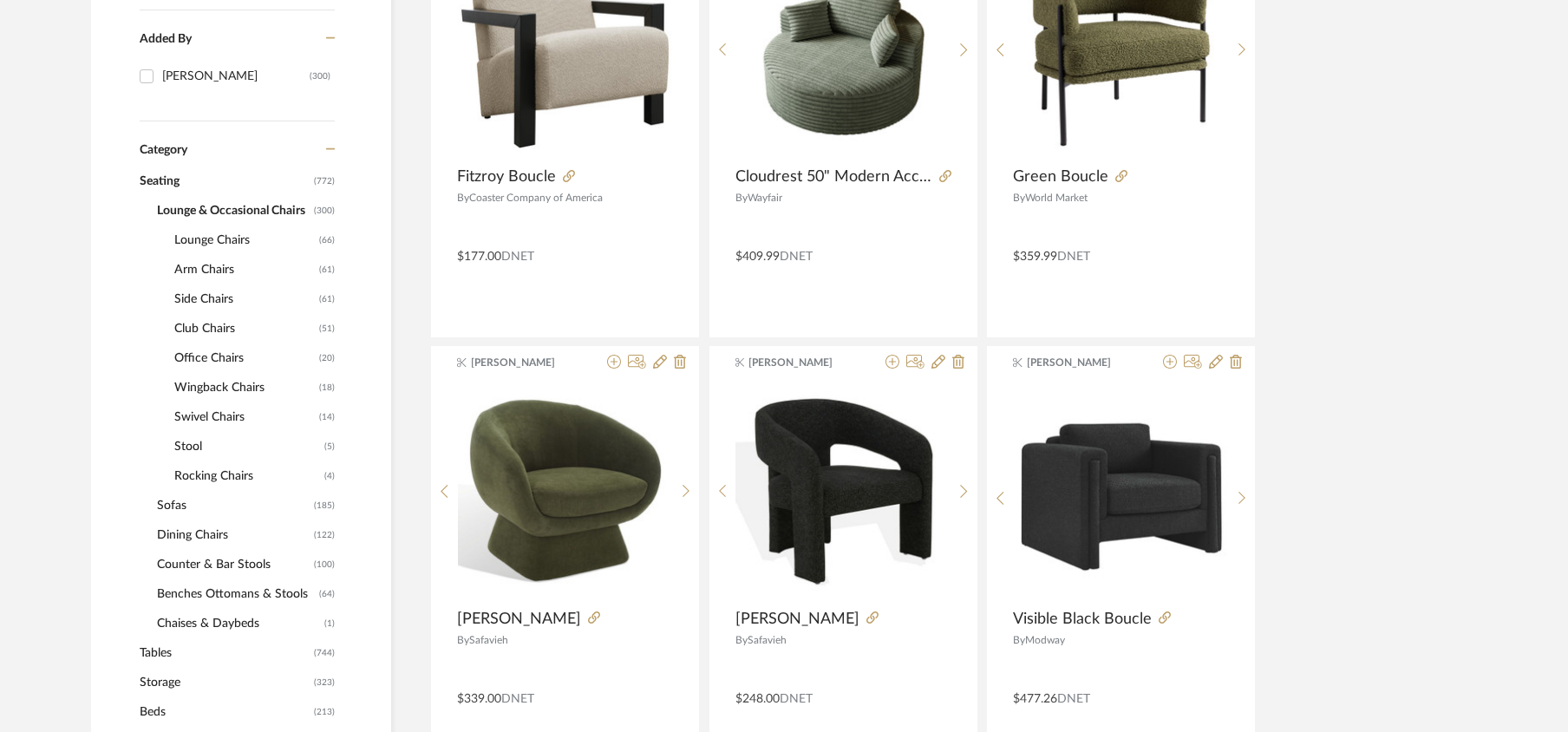
scroll to position [507, 0]
click at [213, 354] on span "Office Chairs" at bounding box center [244, 357] width 141 height 30
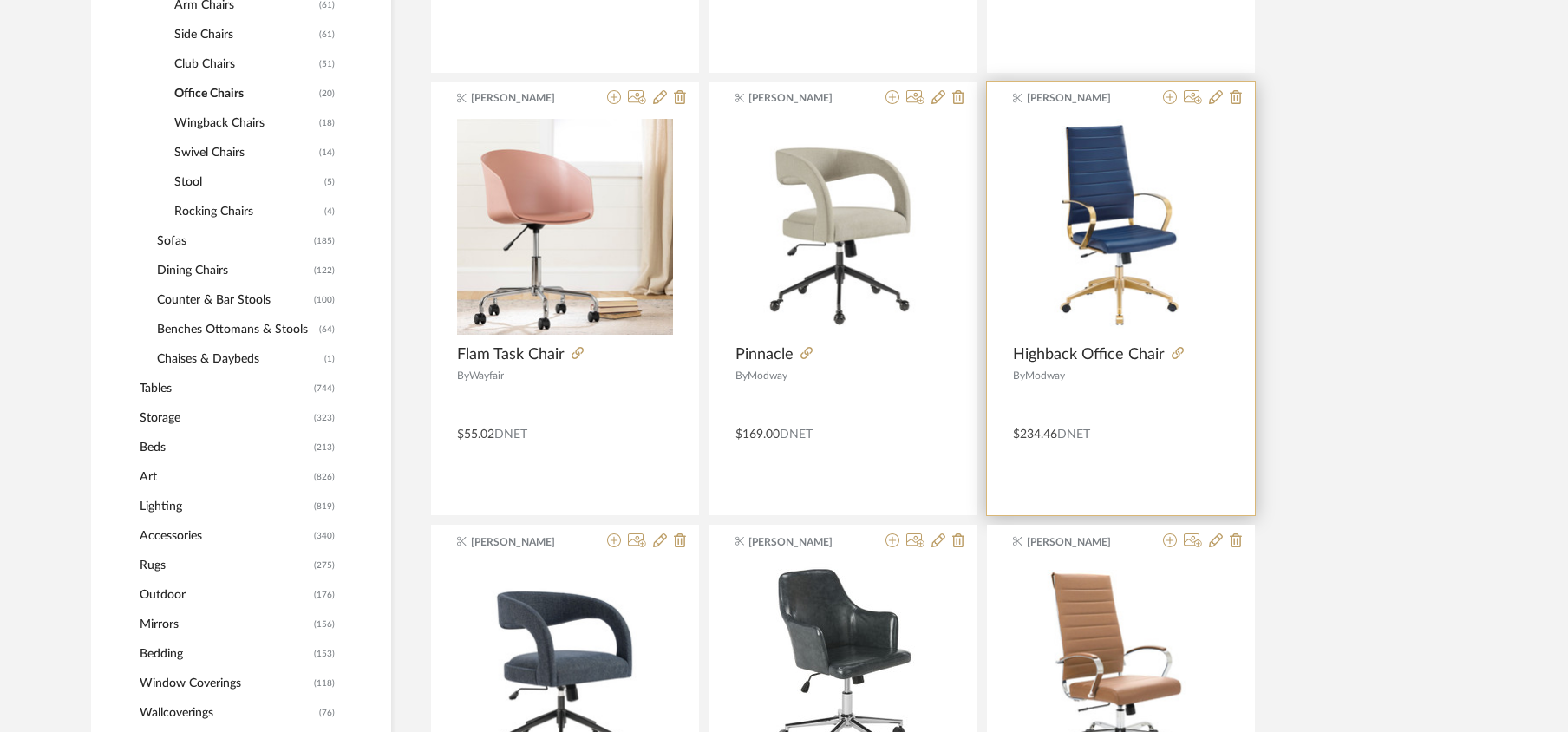
scroll to position [773, 0]
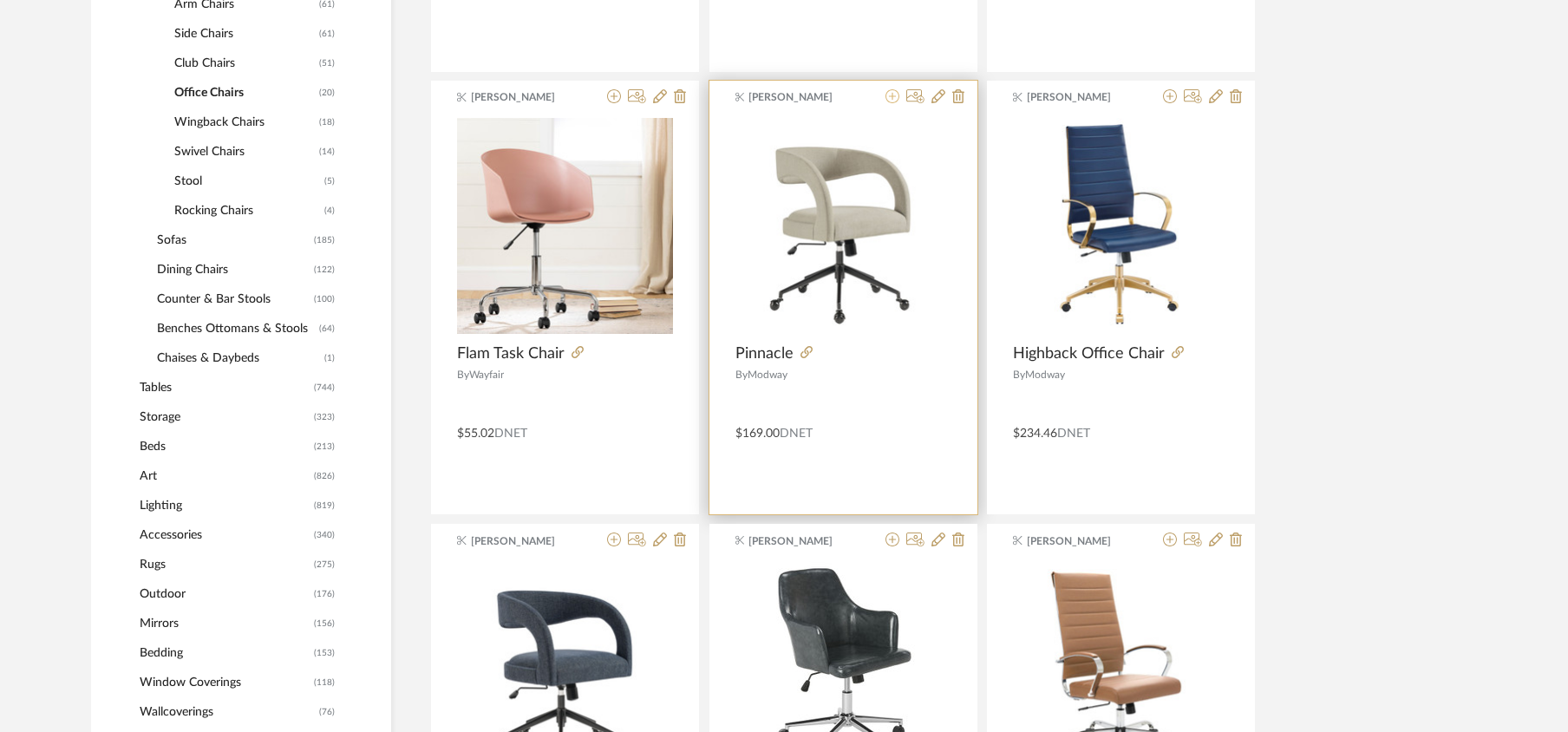
click at [892, 101] on icon at bounding box center [892, 96] width 14 height 14
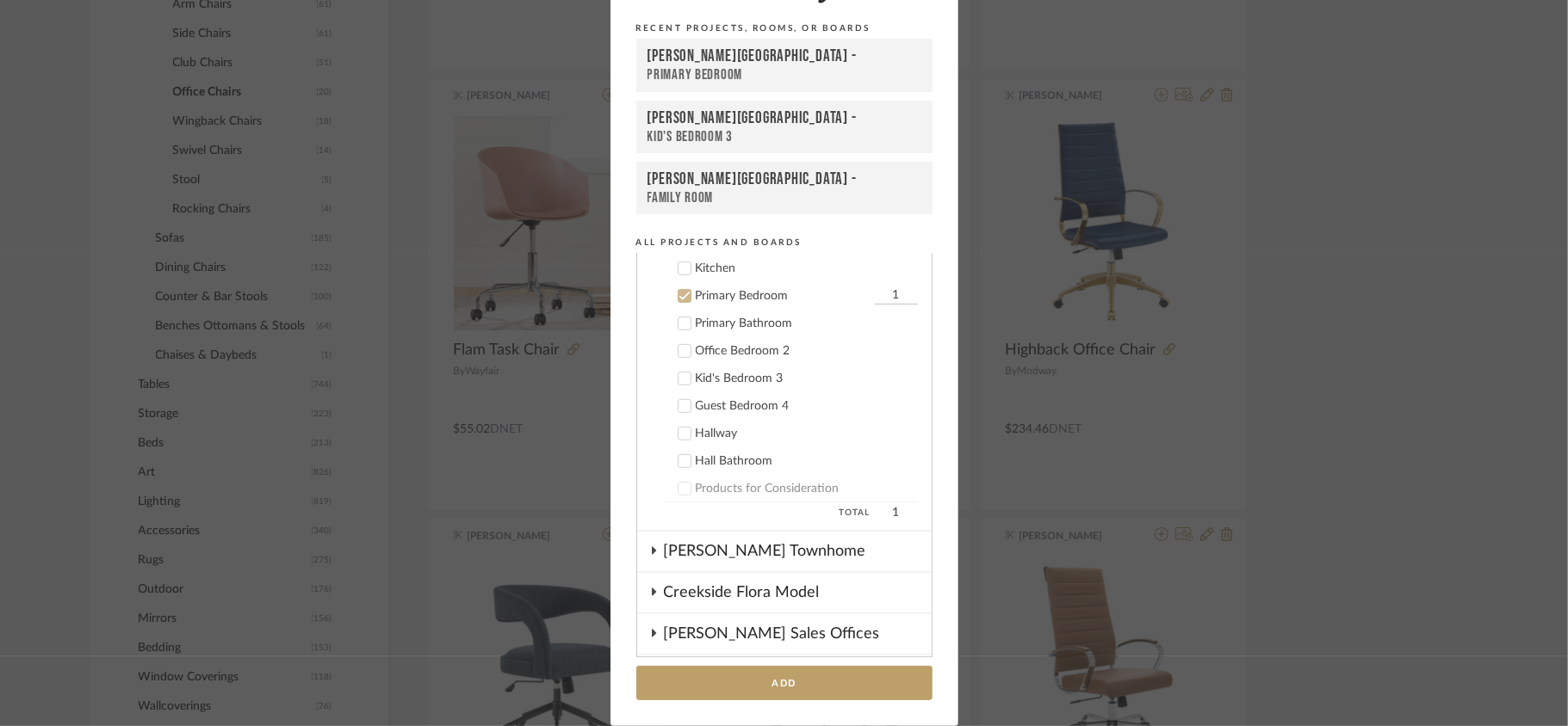
scroll to position [452, 0]
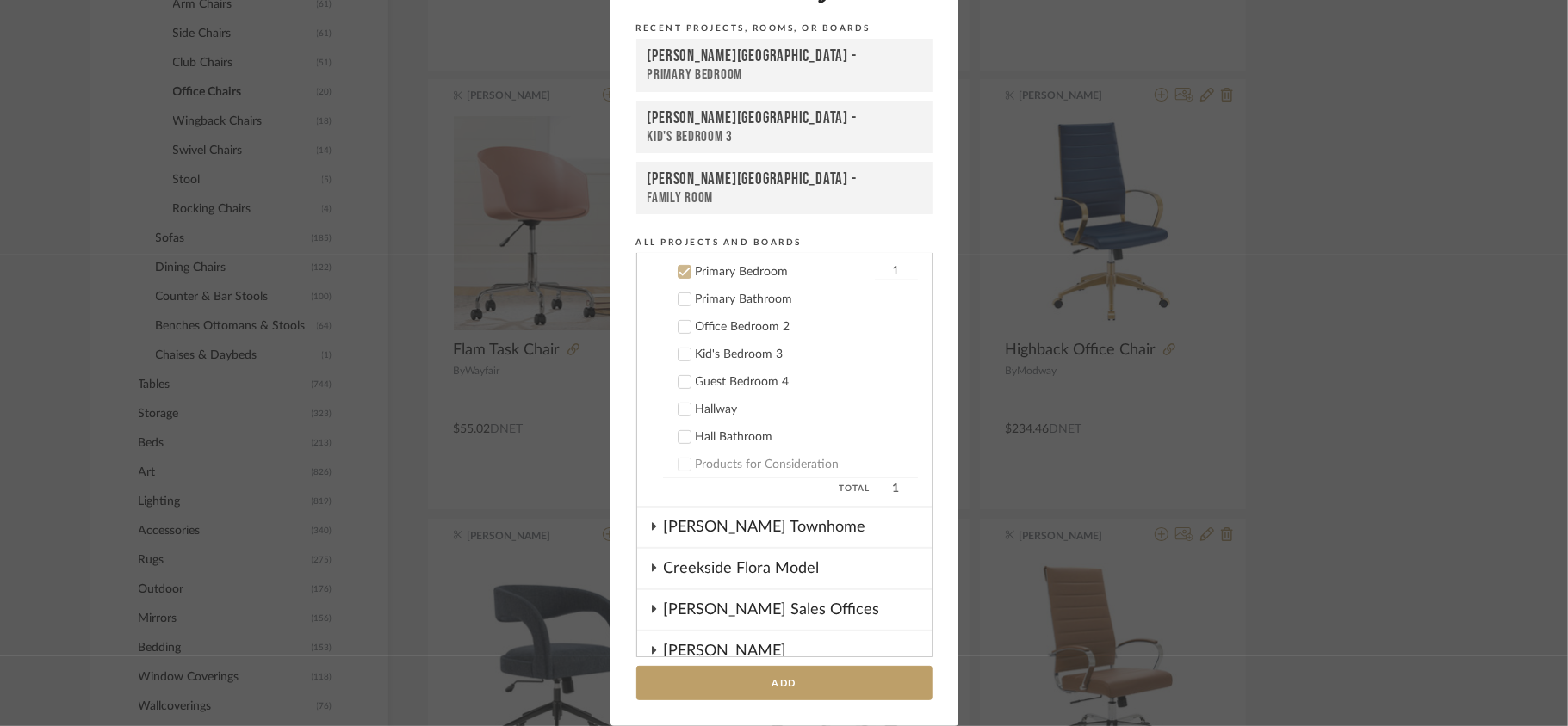
click at [679, 269] on icon at bounding box center [684, 271] width 12 height 12
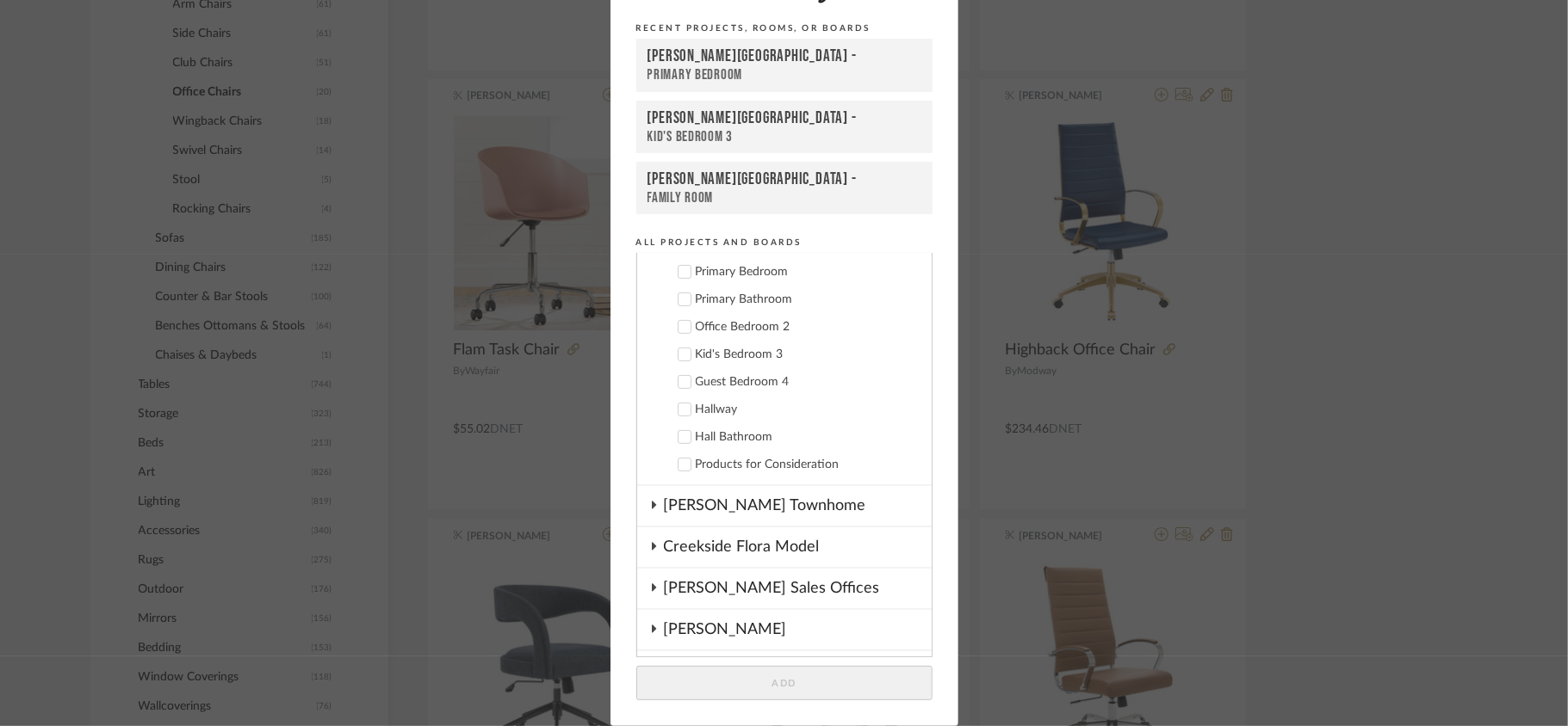
click at [680, 321] on icon at bounding box center [684, 327] width 12 height 12
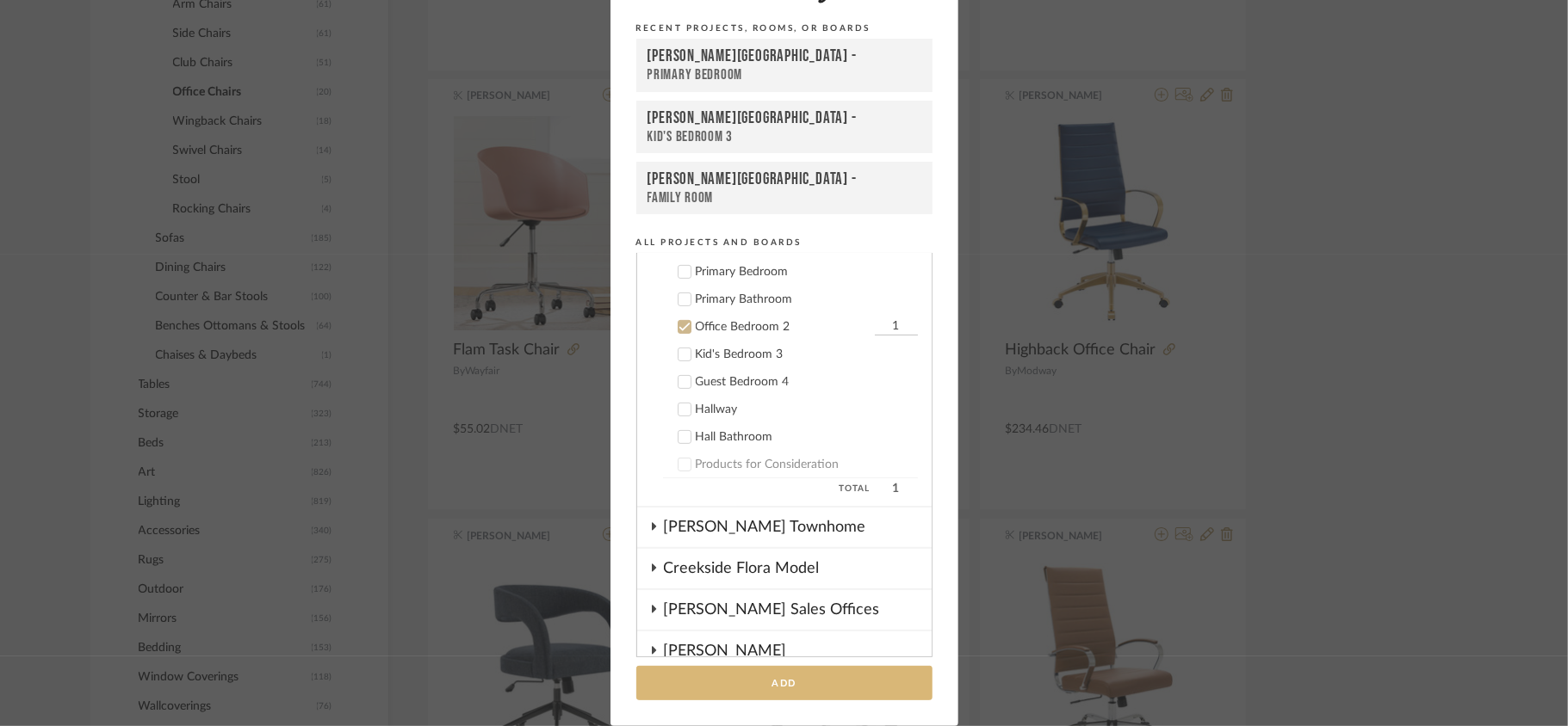
click at [825, 676] on button "Add" at bounding box center [784, 683] width 296 height 35
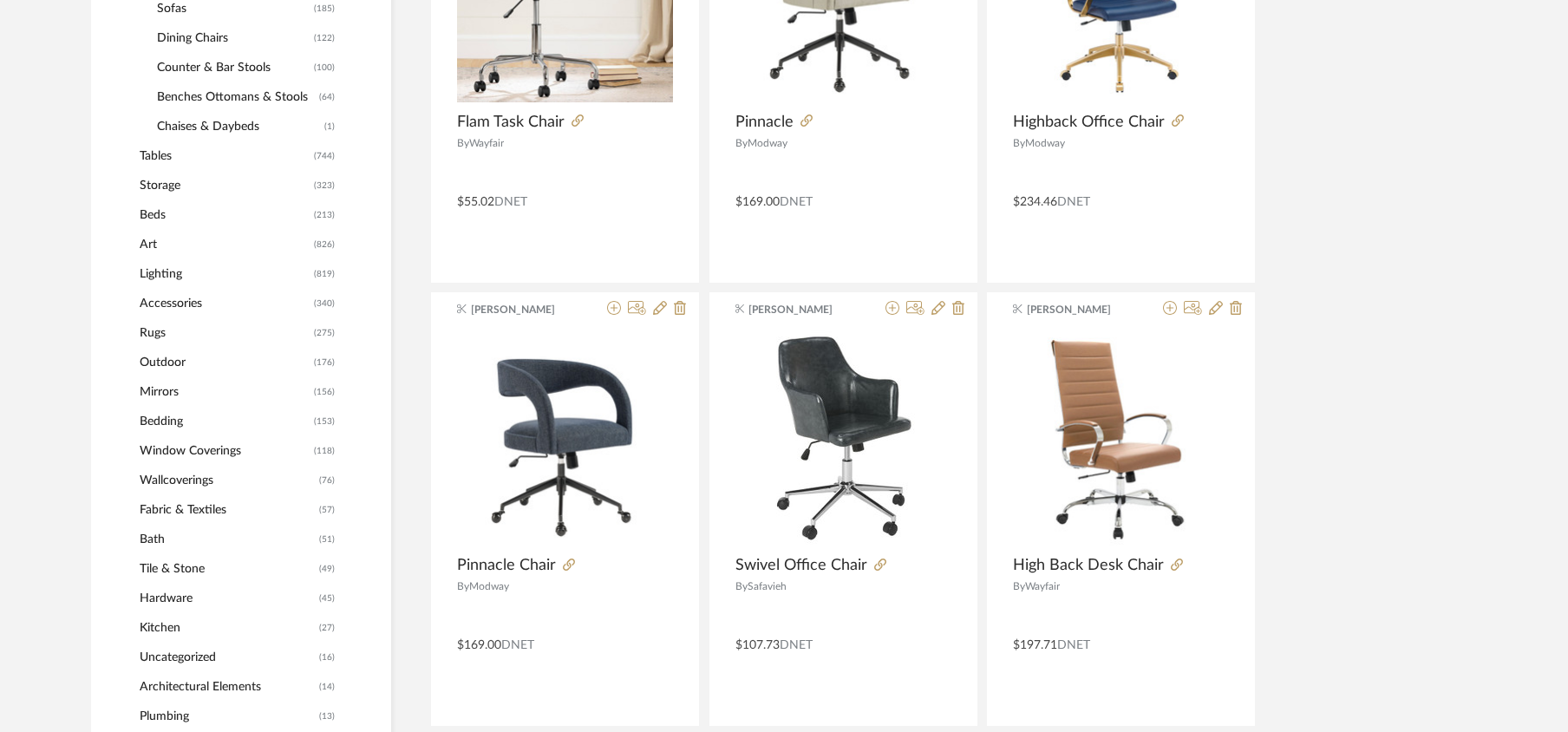
scroll to position [1005, 0]
click at [160, 158] on span "Tables" at bounding box center [225, 155] width 170 height 30
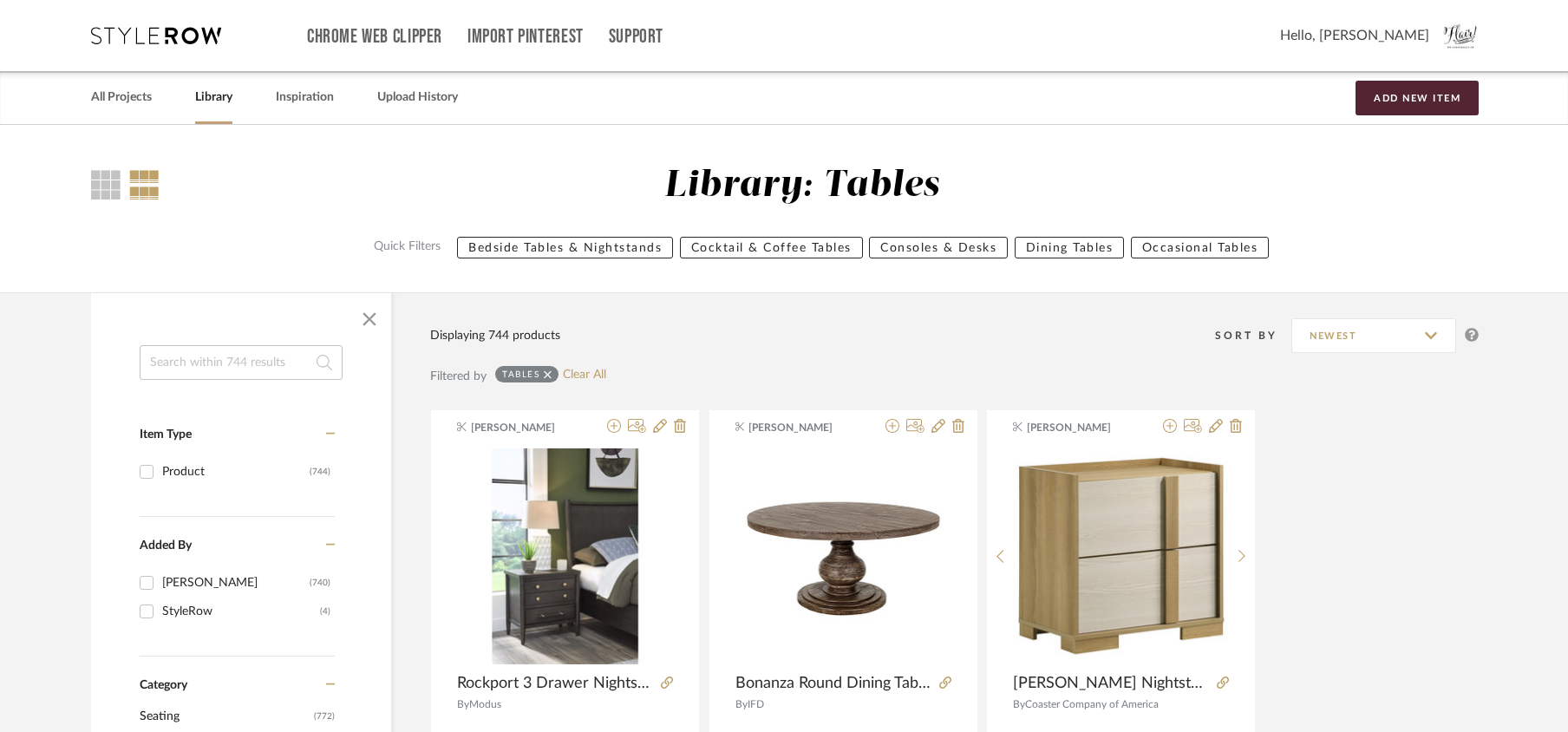
click at [553, 373] on div "Tables" at bounding box center [527, 375] width 63 height 16
click at [549, 372] on icon at bounding box center [548, 375] width 8 height 12
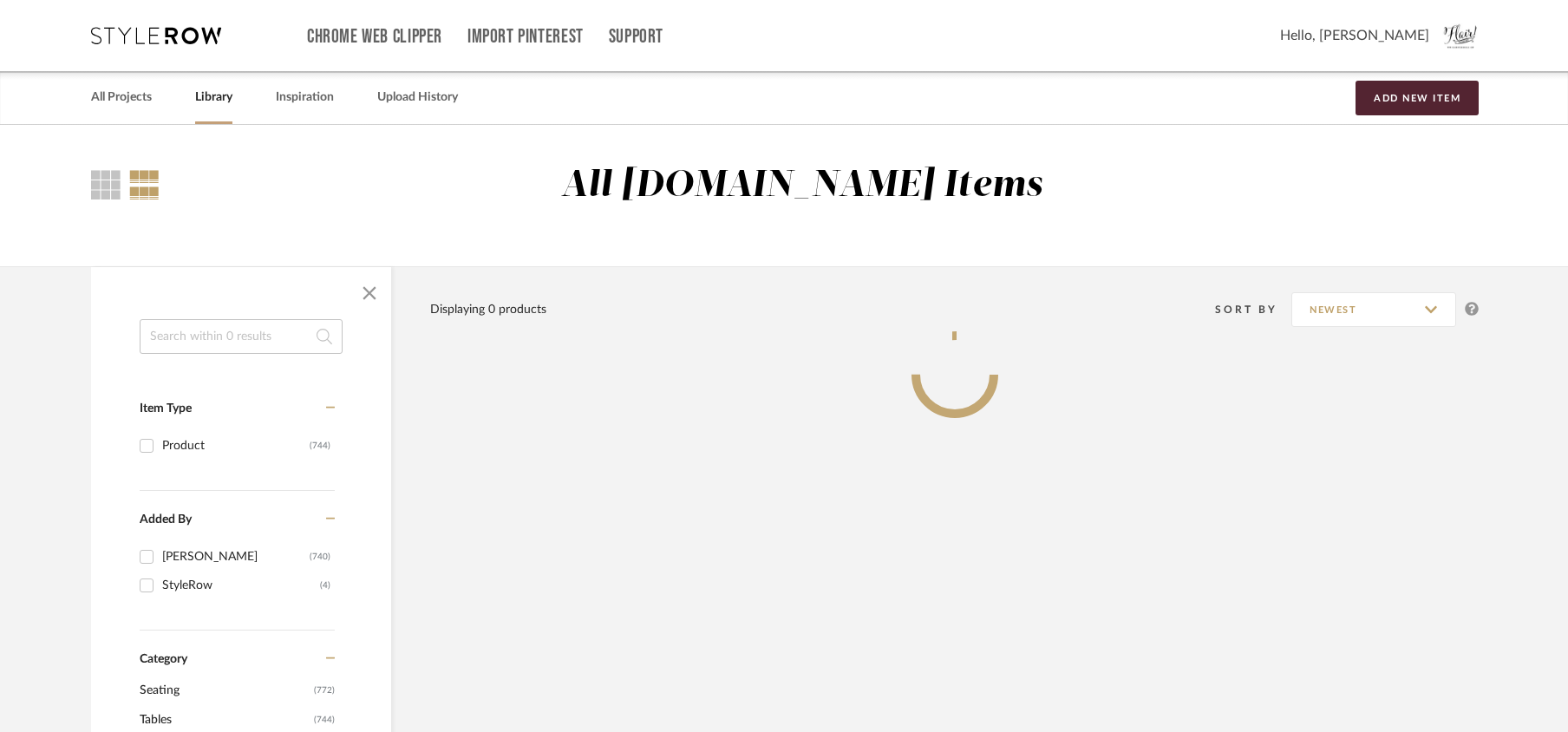
click at [282, 326] on input at bounding box center [241, 337] width 203 height 34
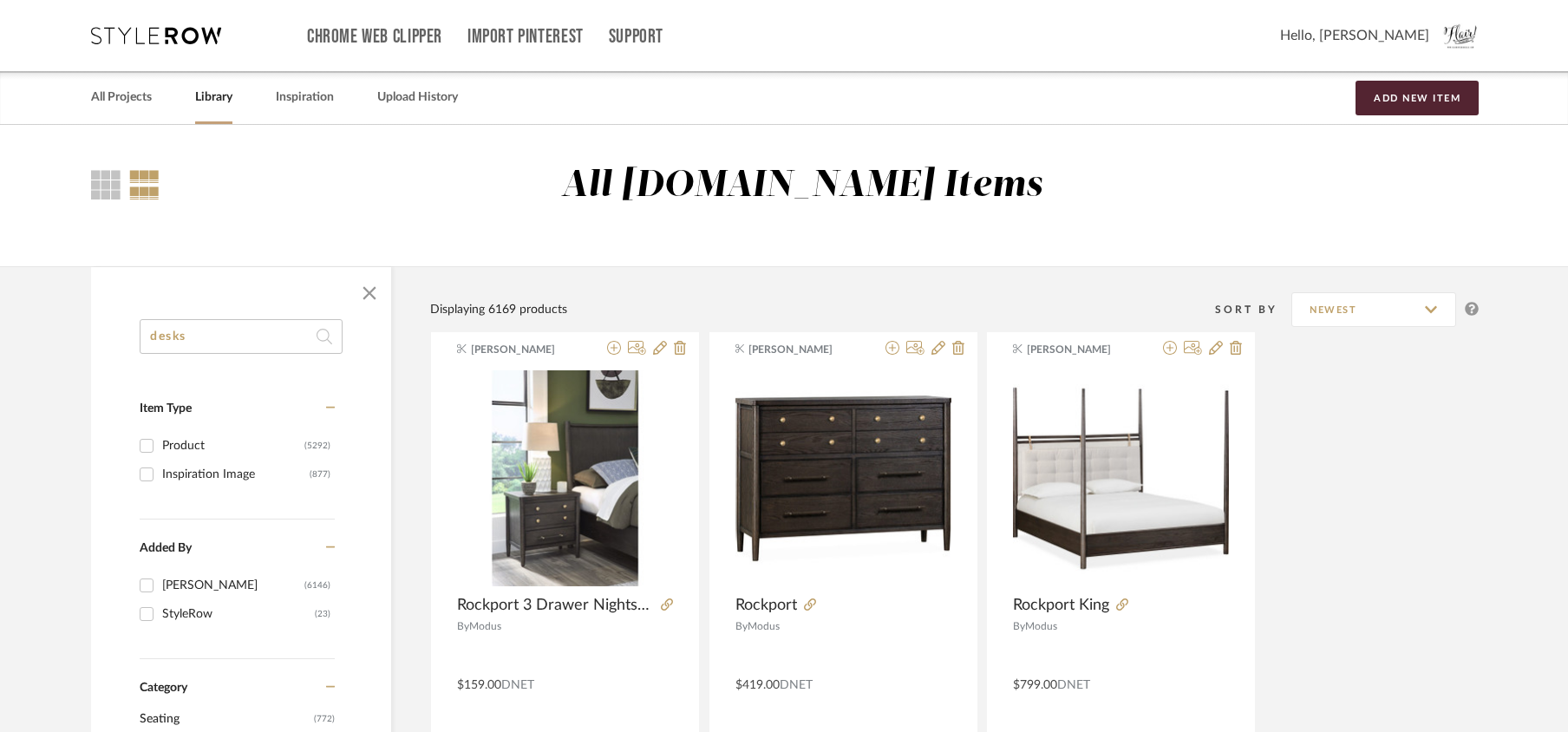
type input "desks"
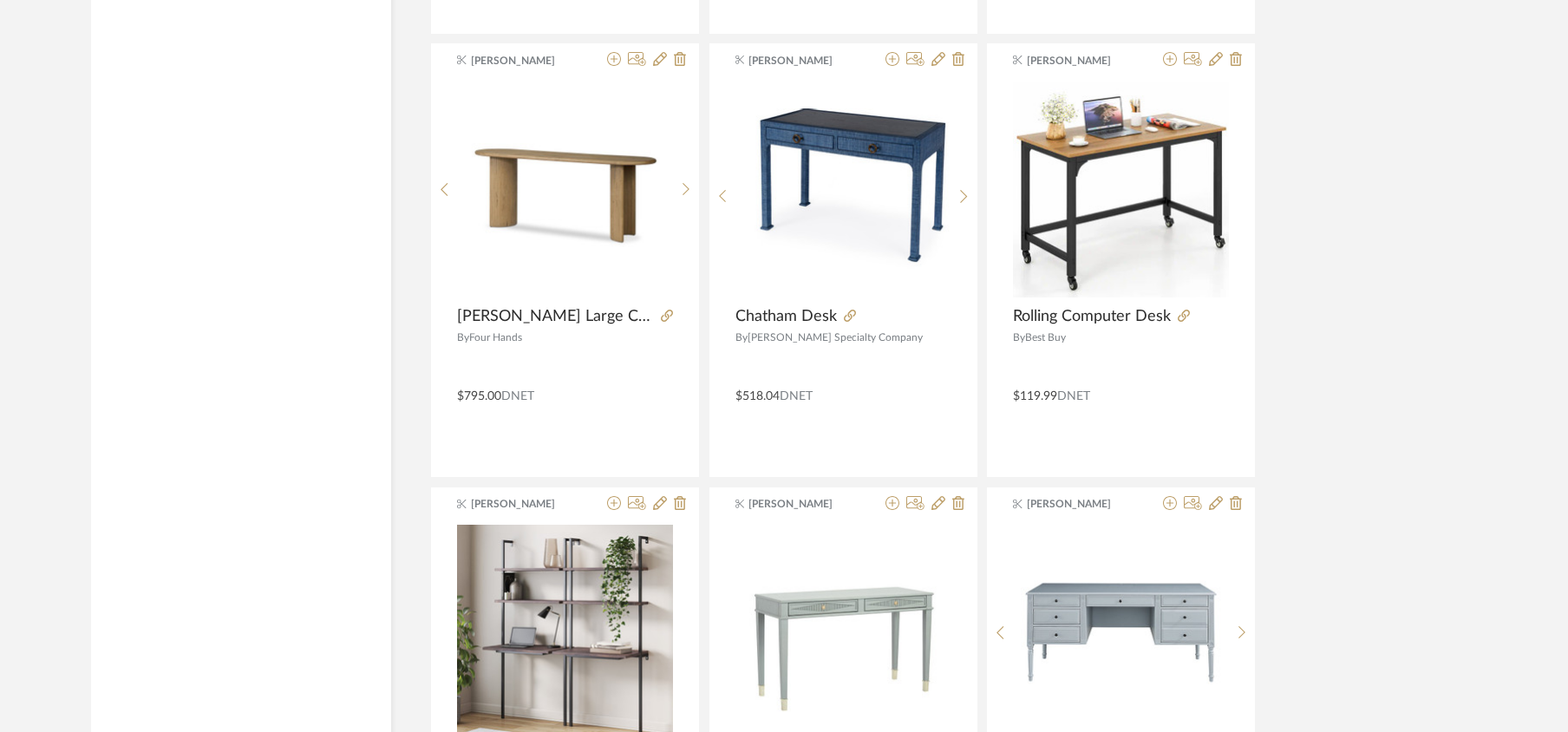
scroll to position [5158, 0]
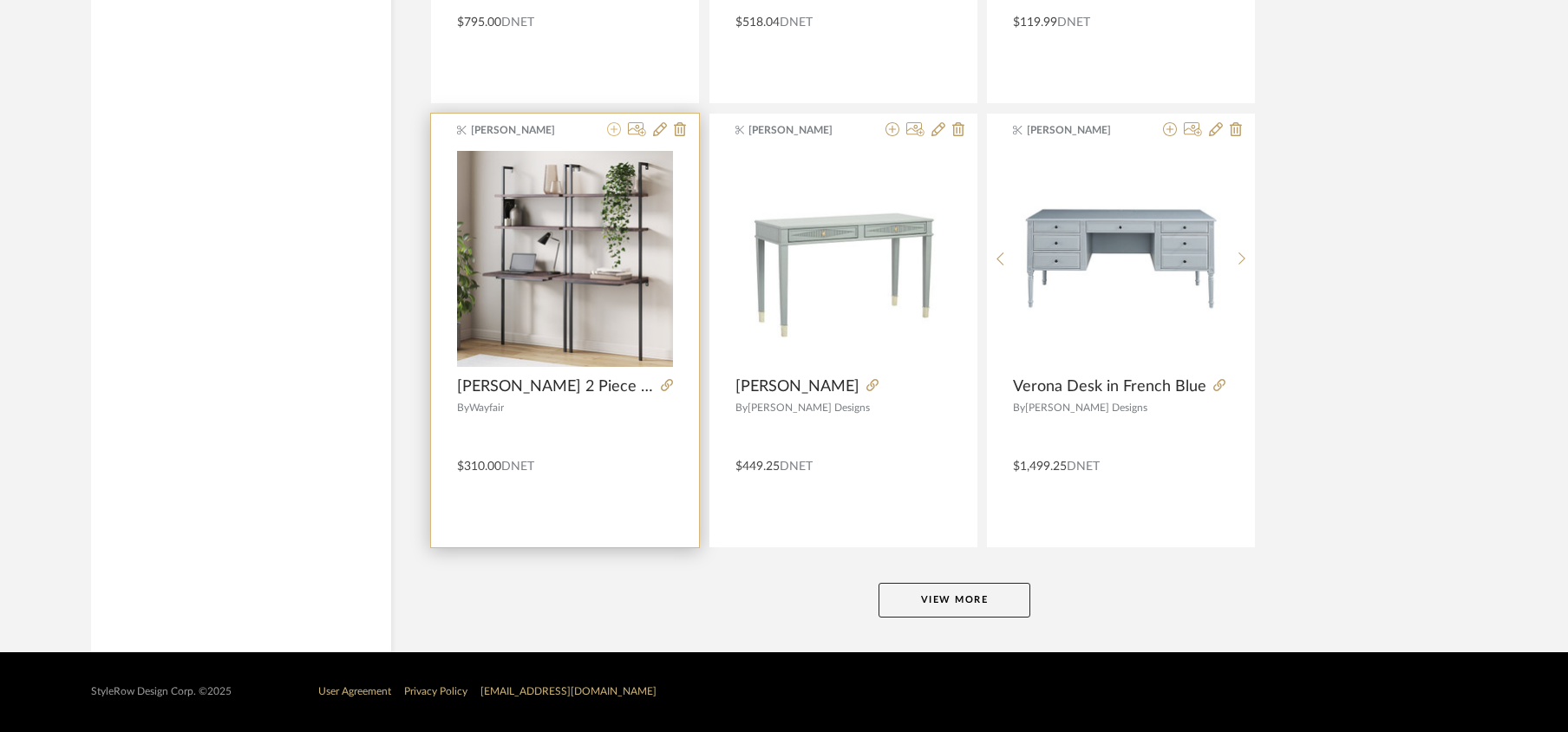
click at [611, 130] on icon at bounding box center [613, 129] width 14 height 14
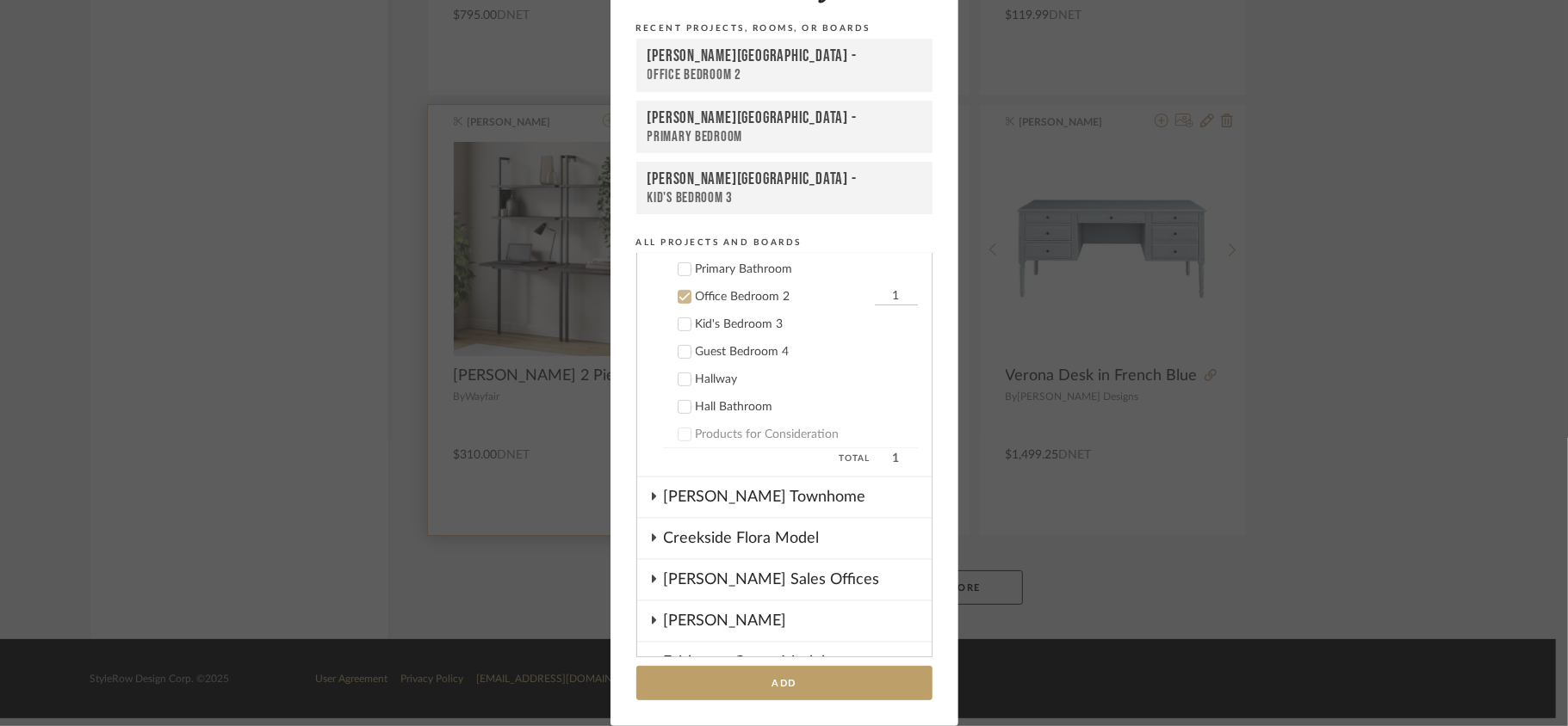
scroll to position [507, 0]
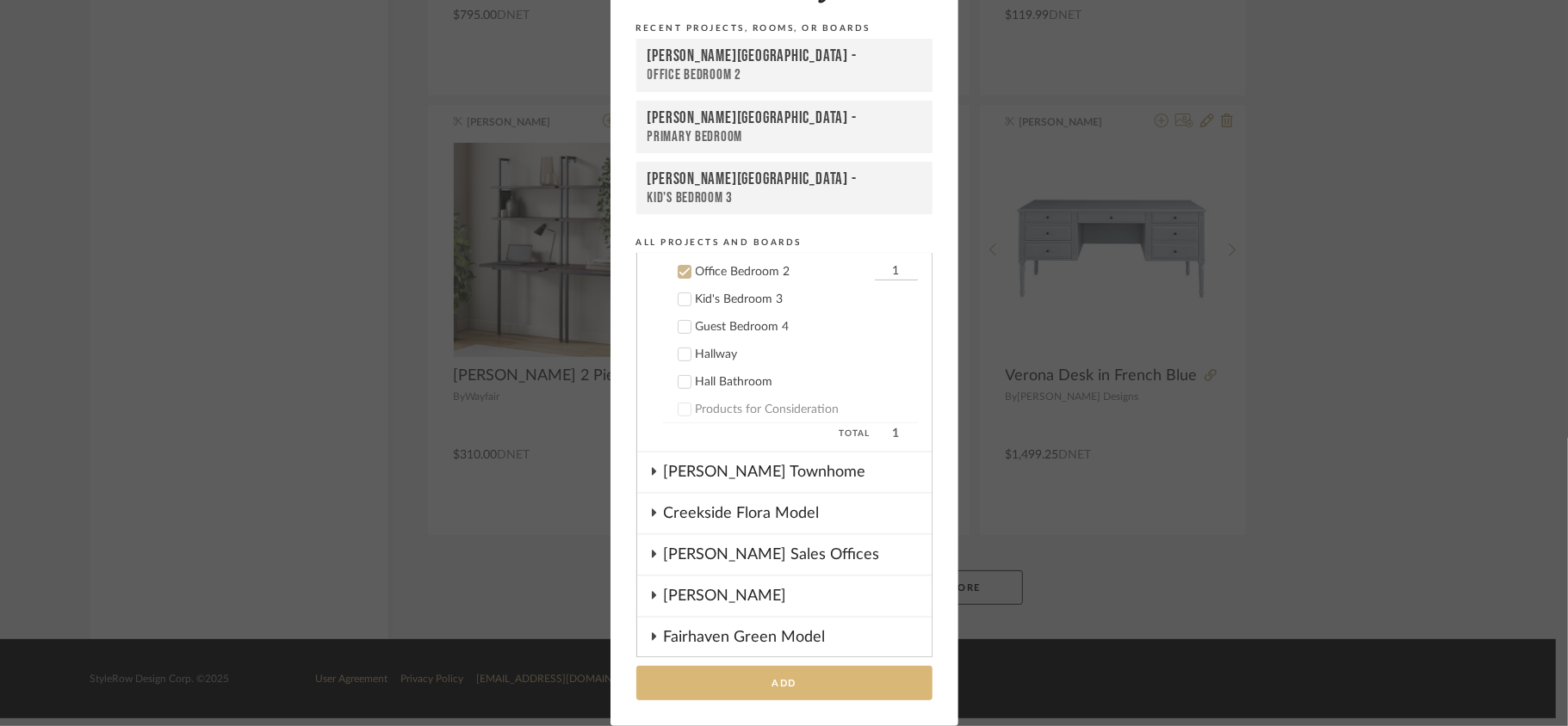
click at [797, 679] on button "Add" at bounding box center [784, 683] width 296 height 35
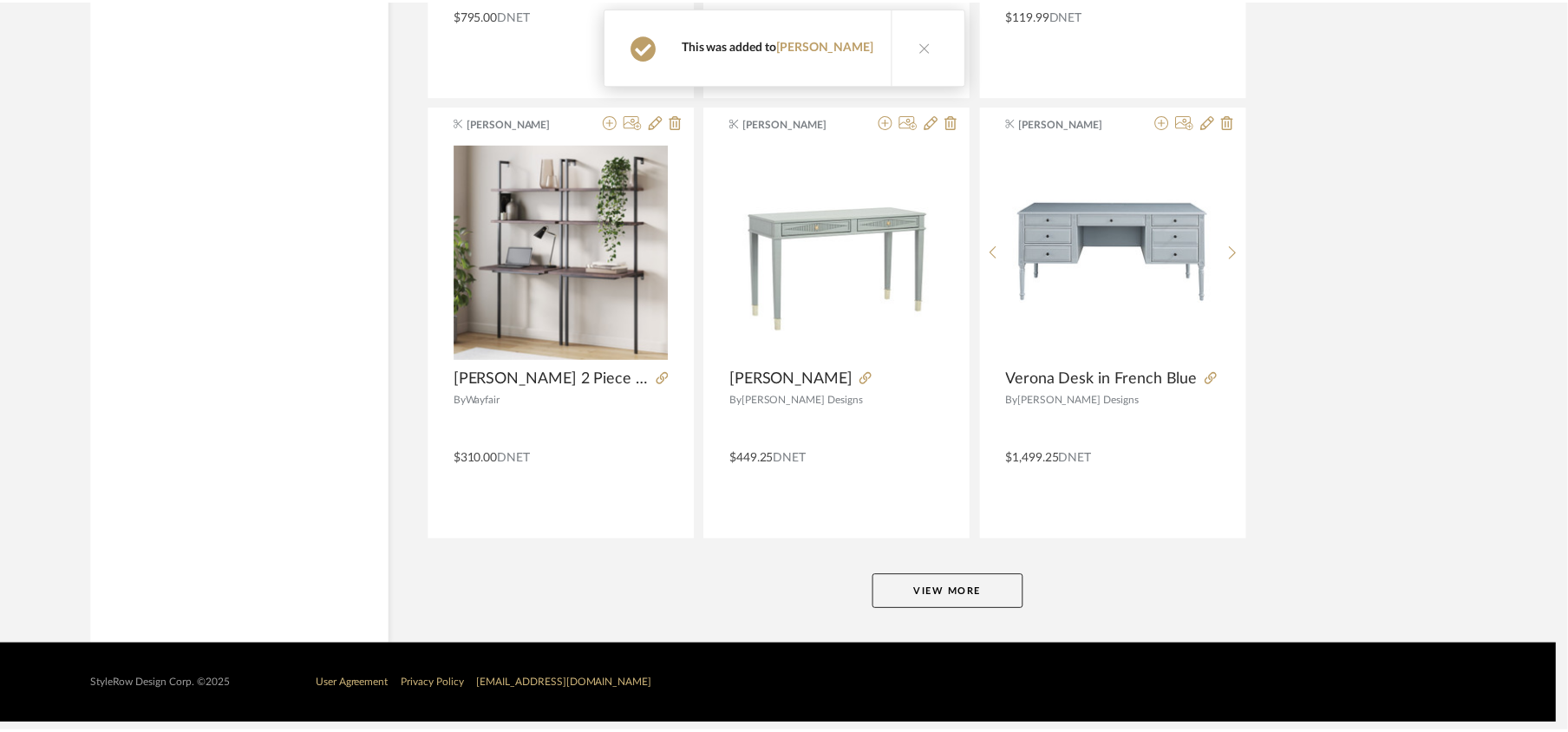
scroll to position [5158, 0]
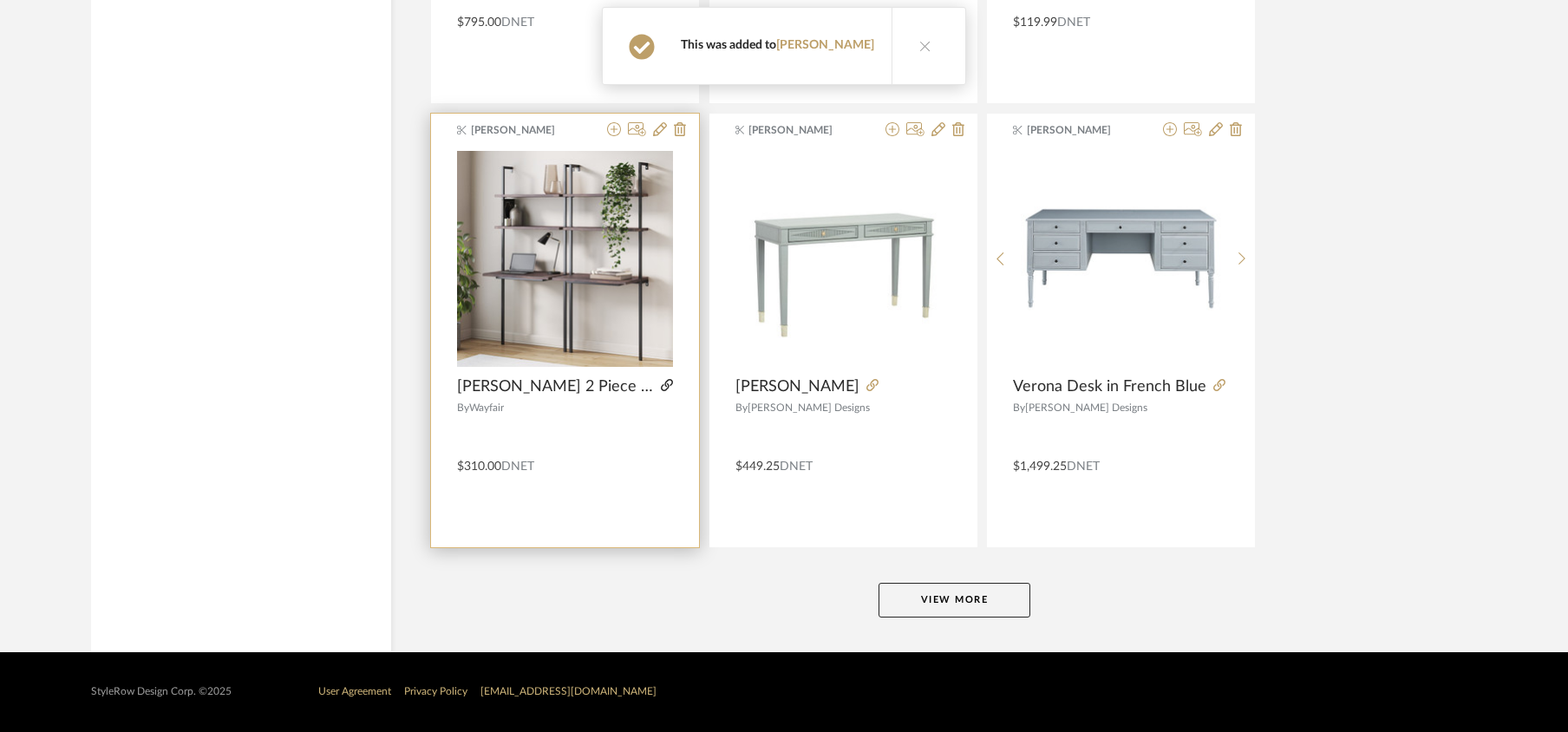
click at [661, 382] on icon at bounding box center [667, 385] width 12 height 12
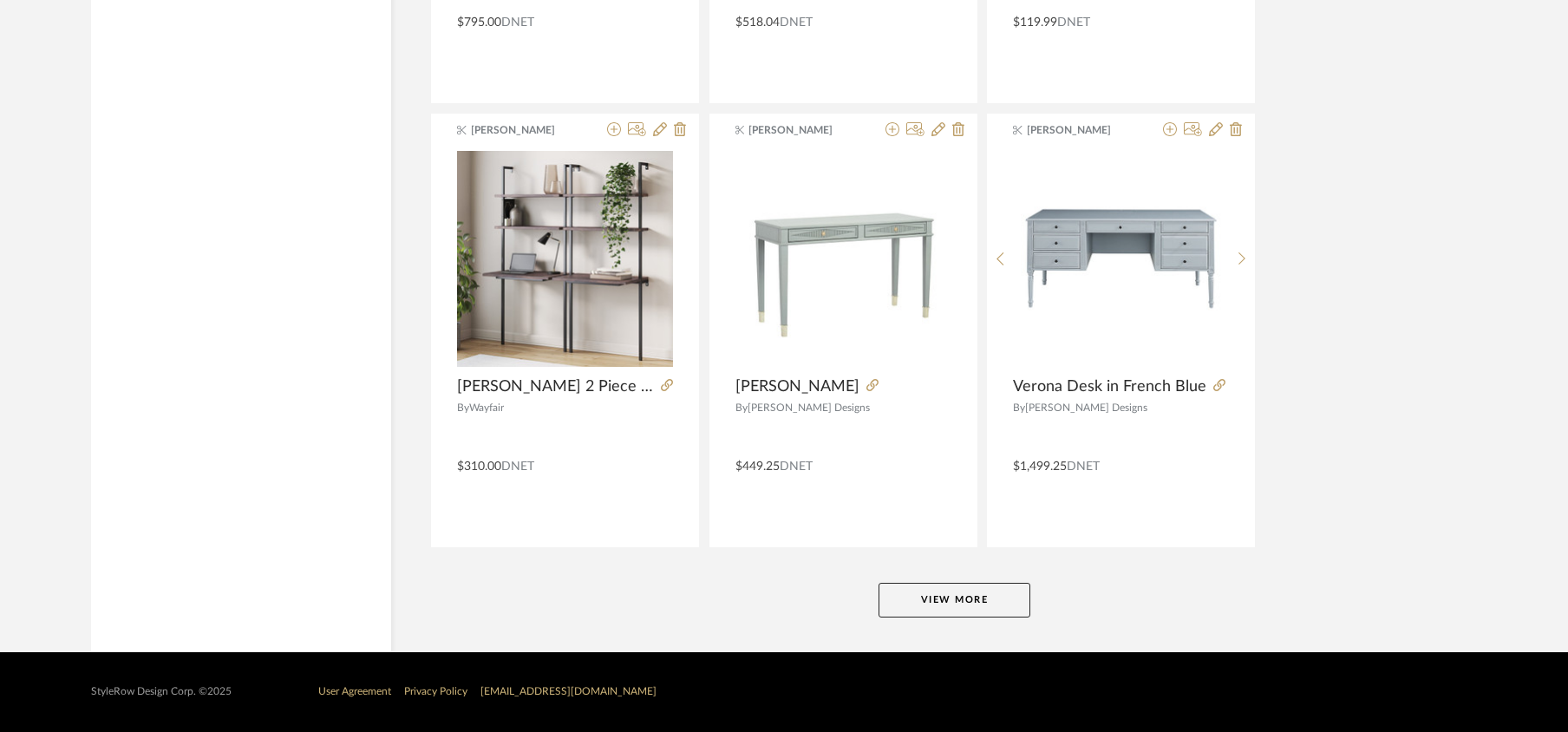
click at [925, 595] on button "View More" at bounding box center [955, 600] width 152 height 34
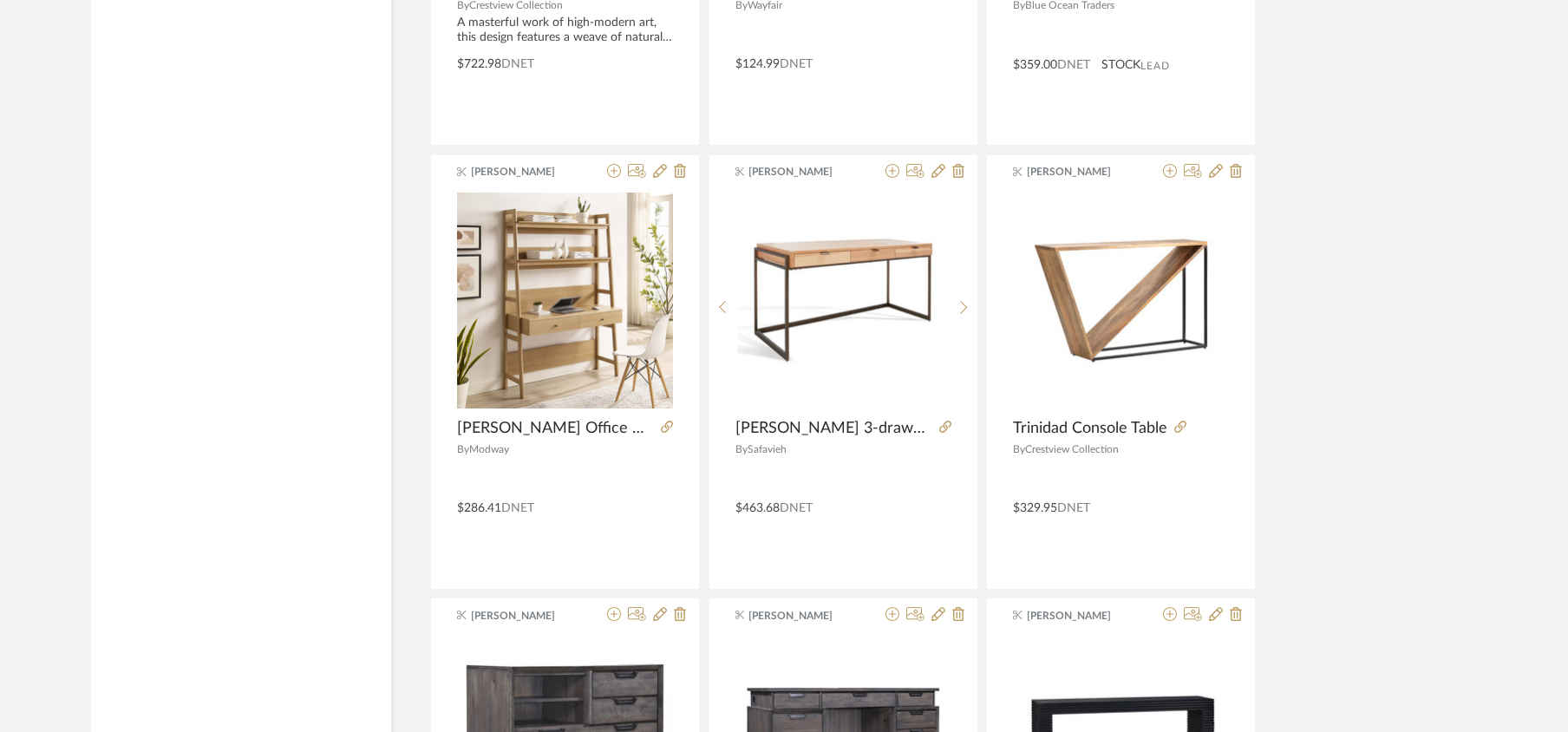
scroll to position [7772, 0]
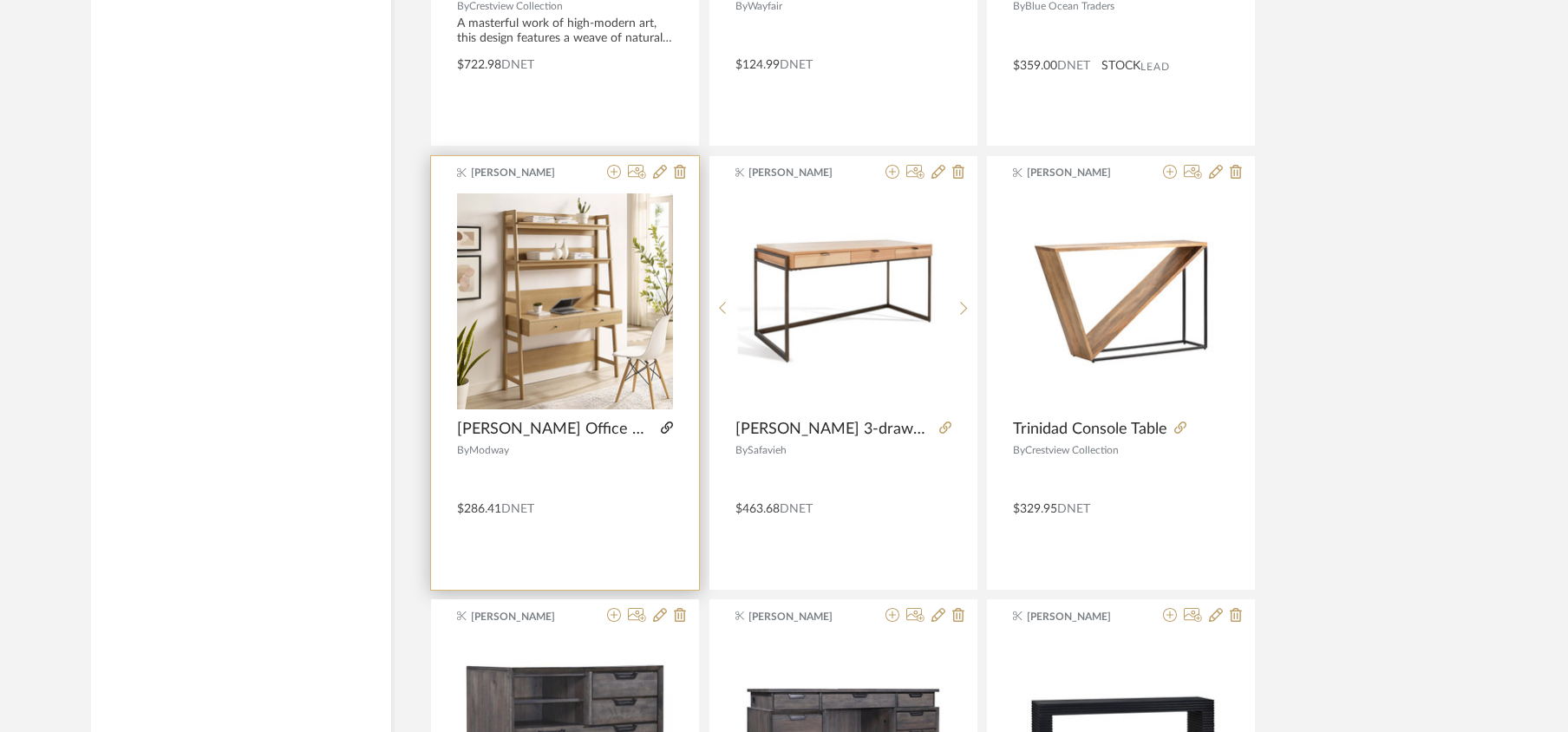
click at [661, 434] on icon at bounding box center [667, 427] width 12 height 12
click at [604, 181] on div at bounding box center [642, 173] width 86 height 16
click at [613, 179] on icon at bounding box center [613, 171] width 14 height 14
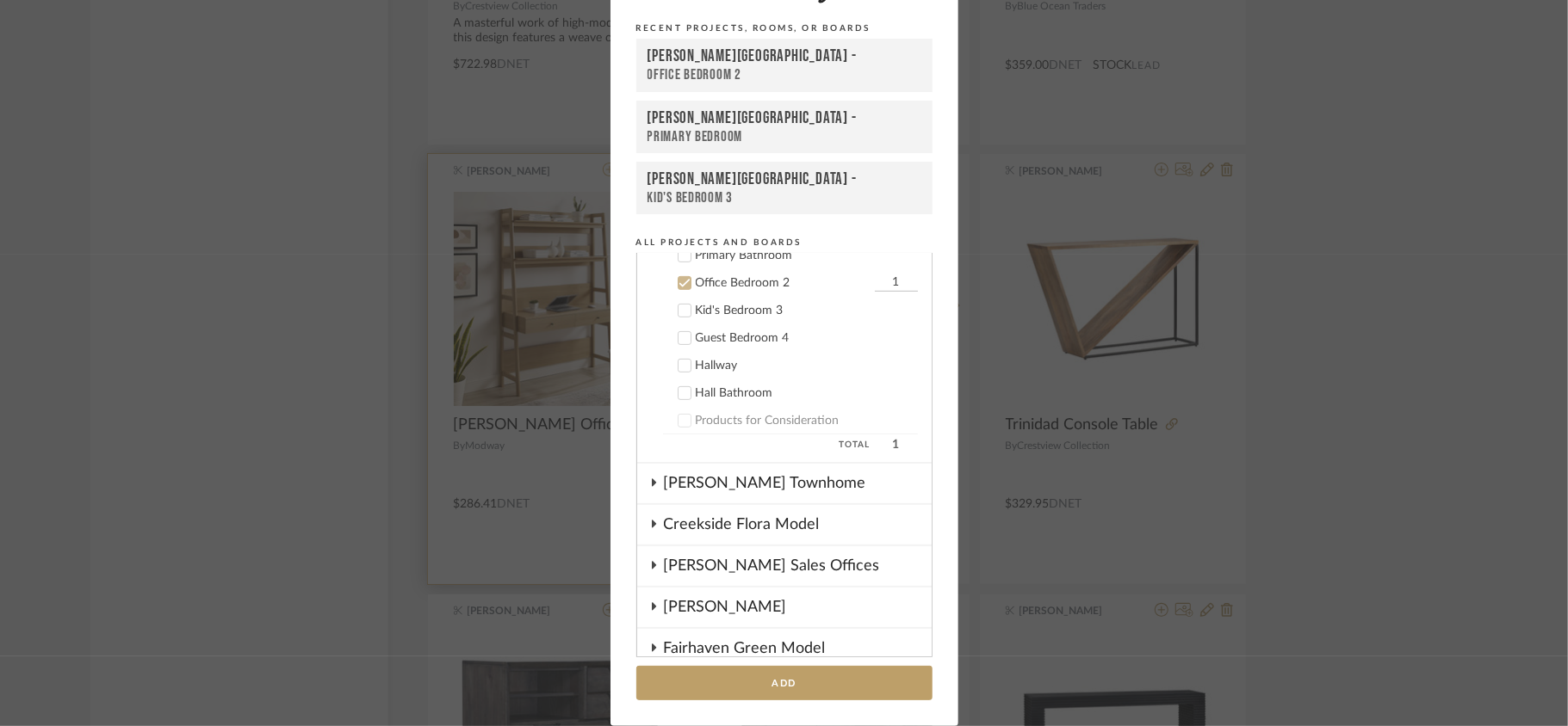
scroll to position [507, 0]
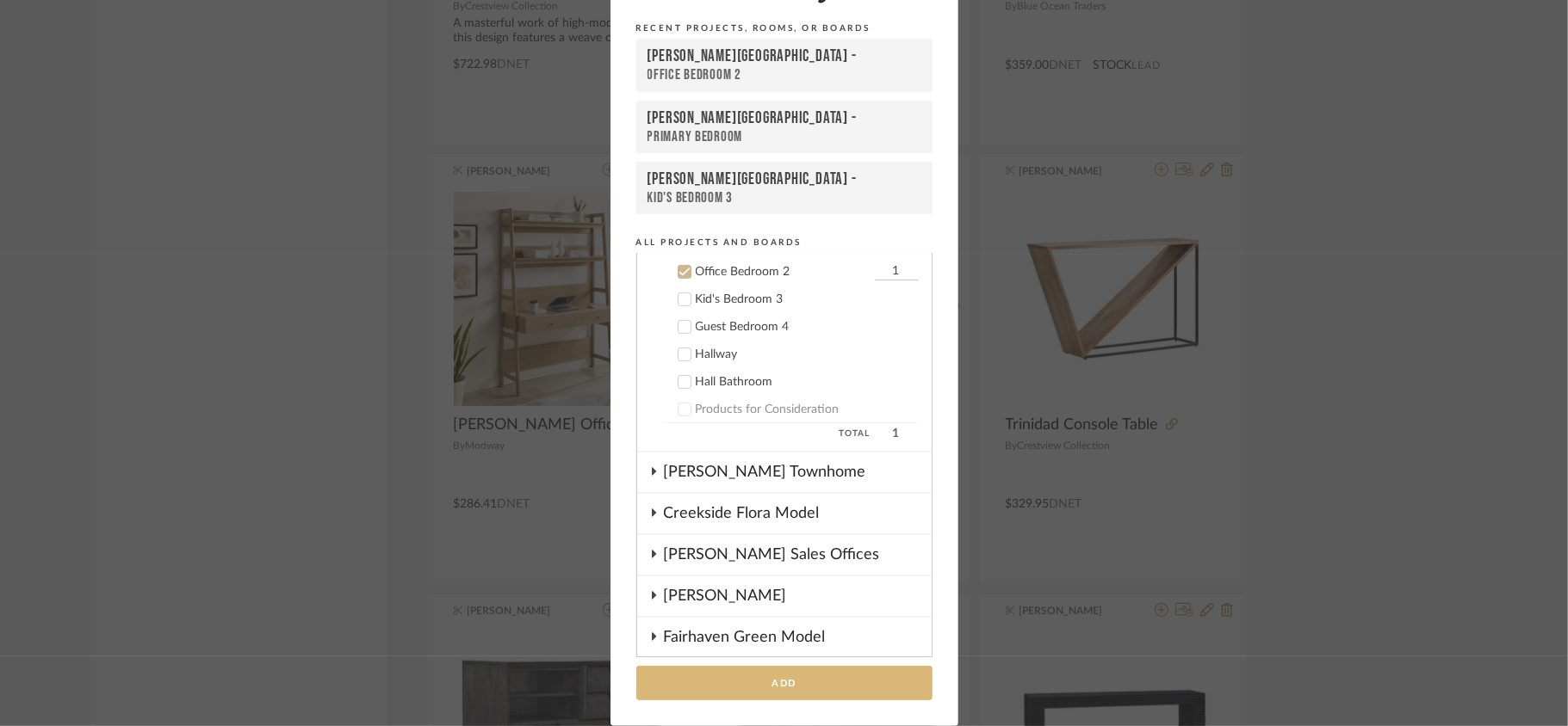
click at [786, 687] on button "Add" at bounding box center [784, 683] width 296 height 35
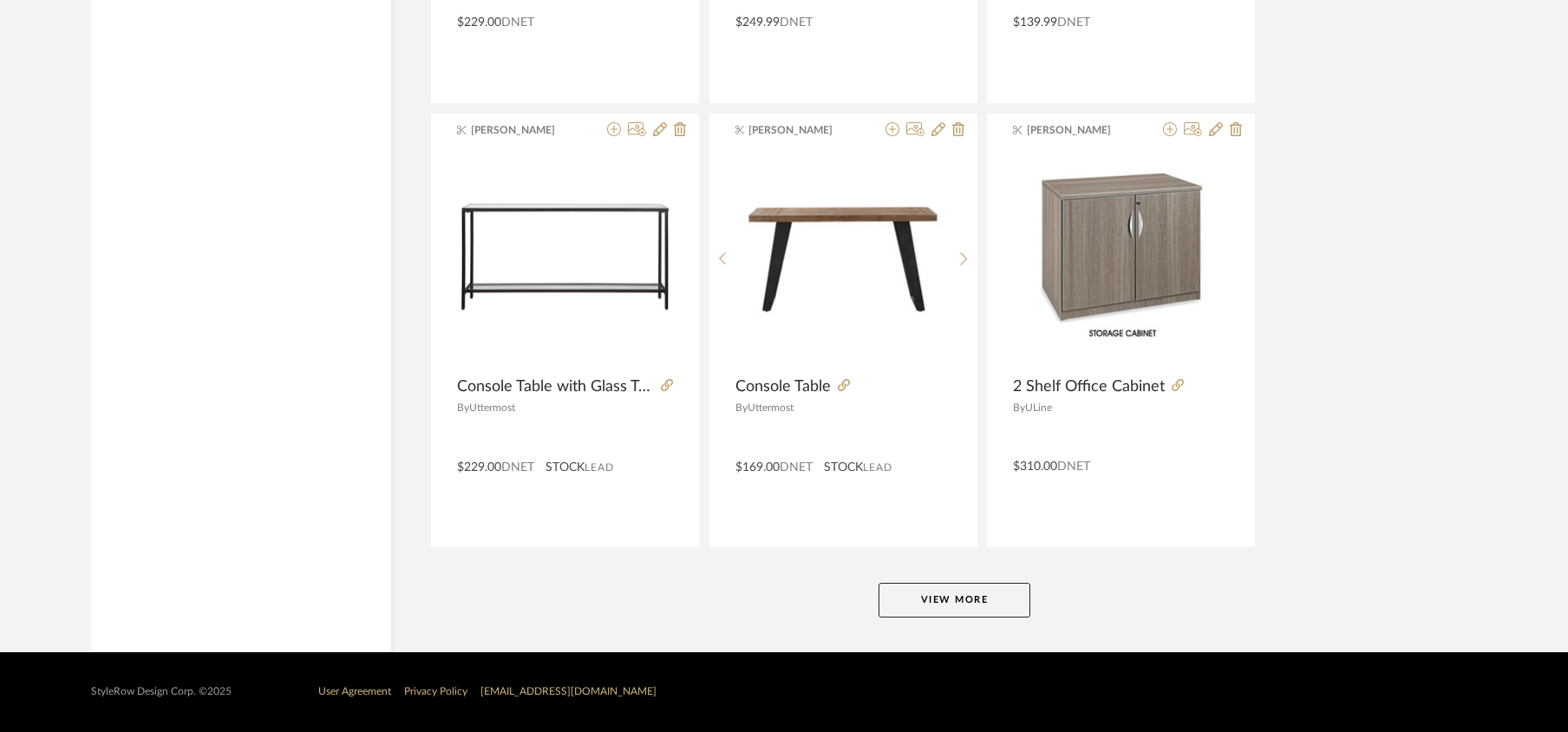
scroll to position [10491, 0]
click at [931, 587] on button "View More" at bounding box center [955, 600] width 152 height 34
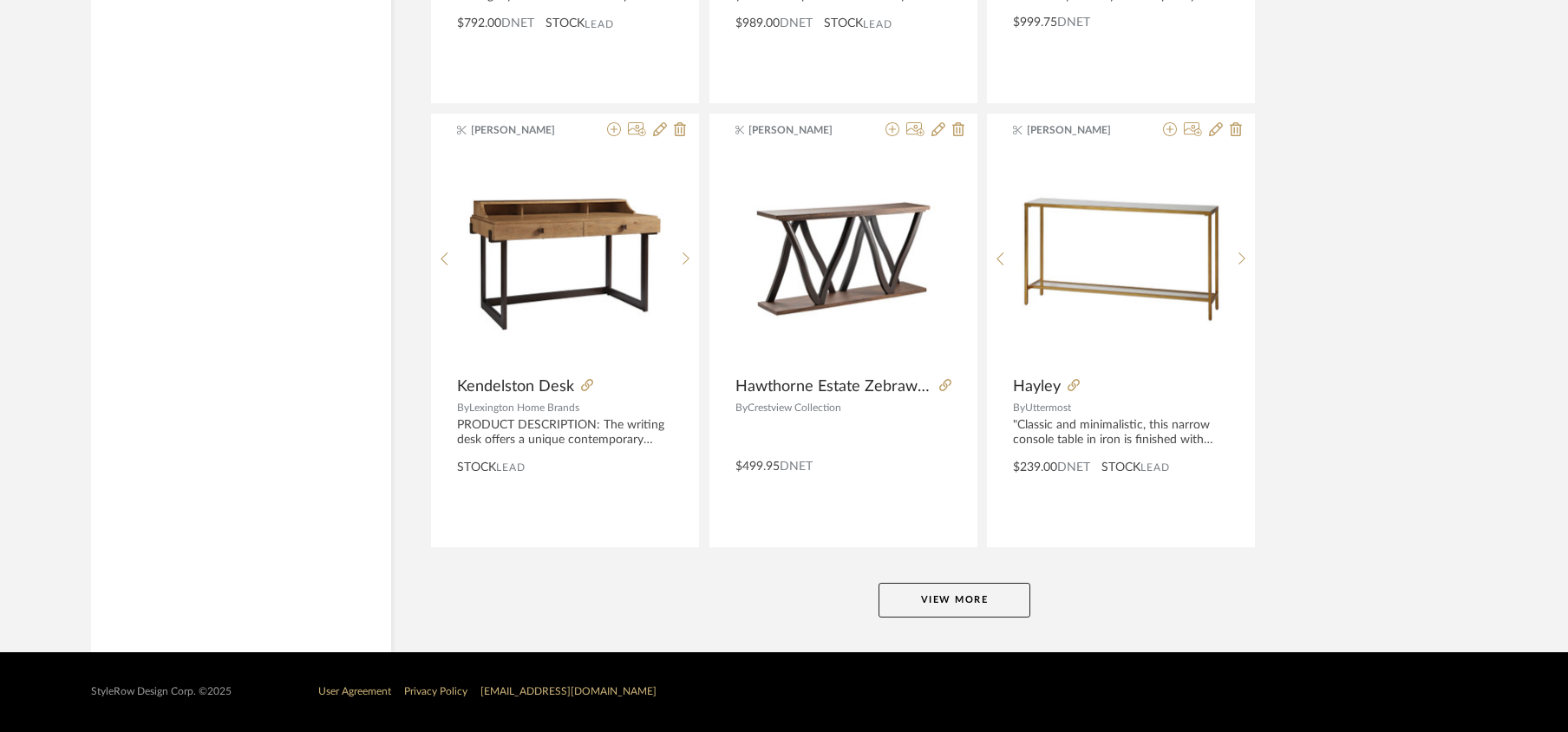
scroll to position [15823, 0]
click at [952, 616] on button "View More" at bounding box center [955, 600] width 152 height 34
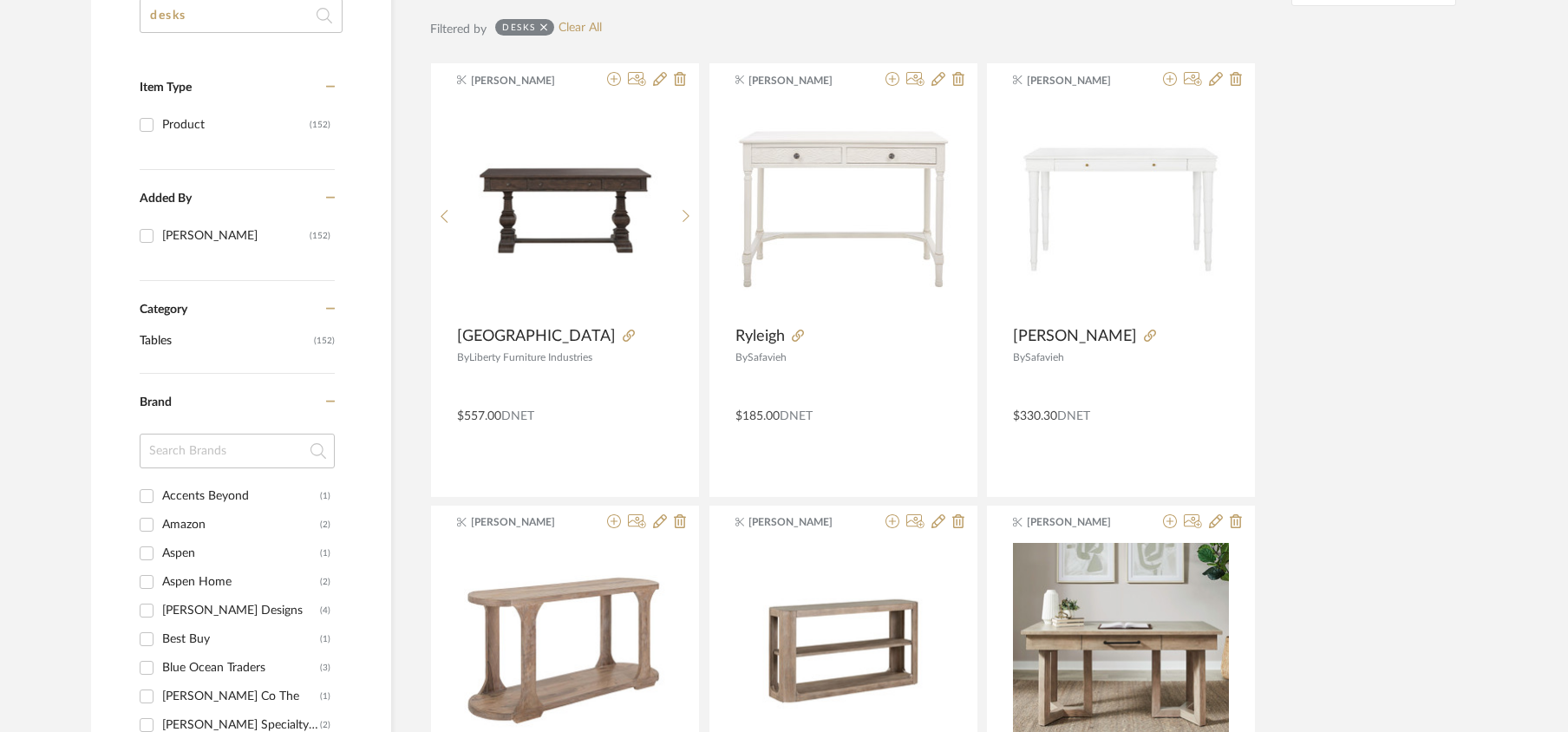
scroll to position [0, 0]
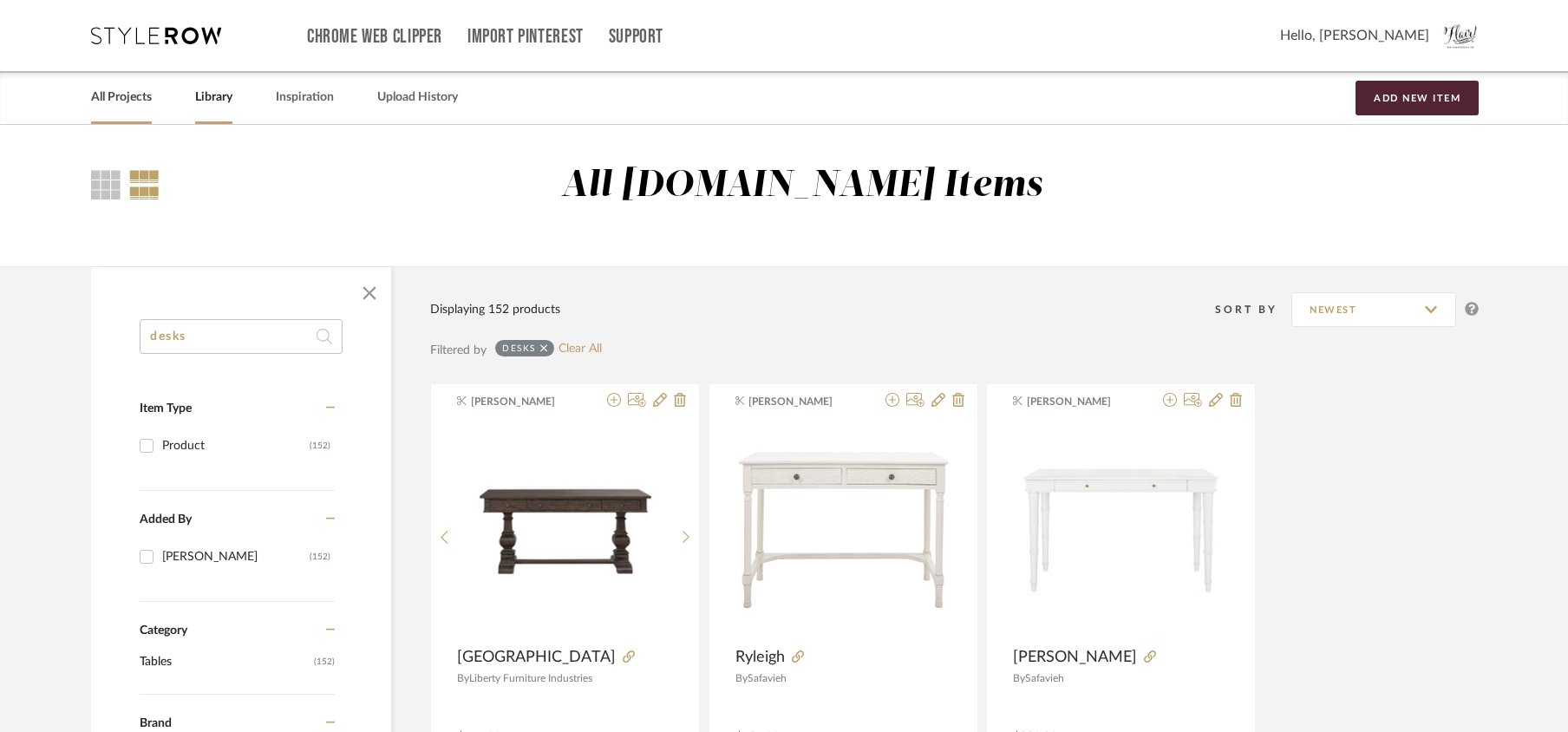
click at [113, 96] on link "All Projects" at bounding box center [121, 97] width 60 height 23
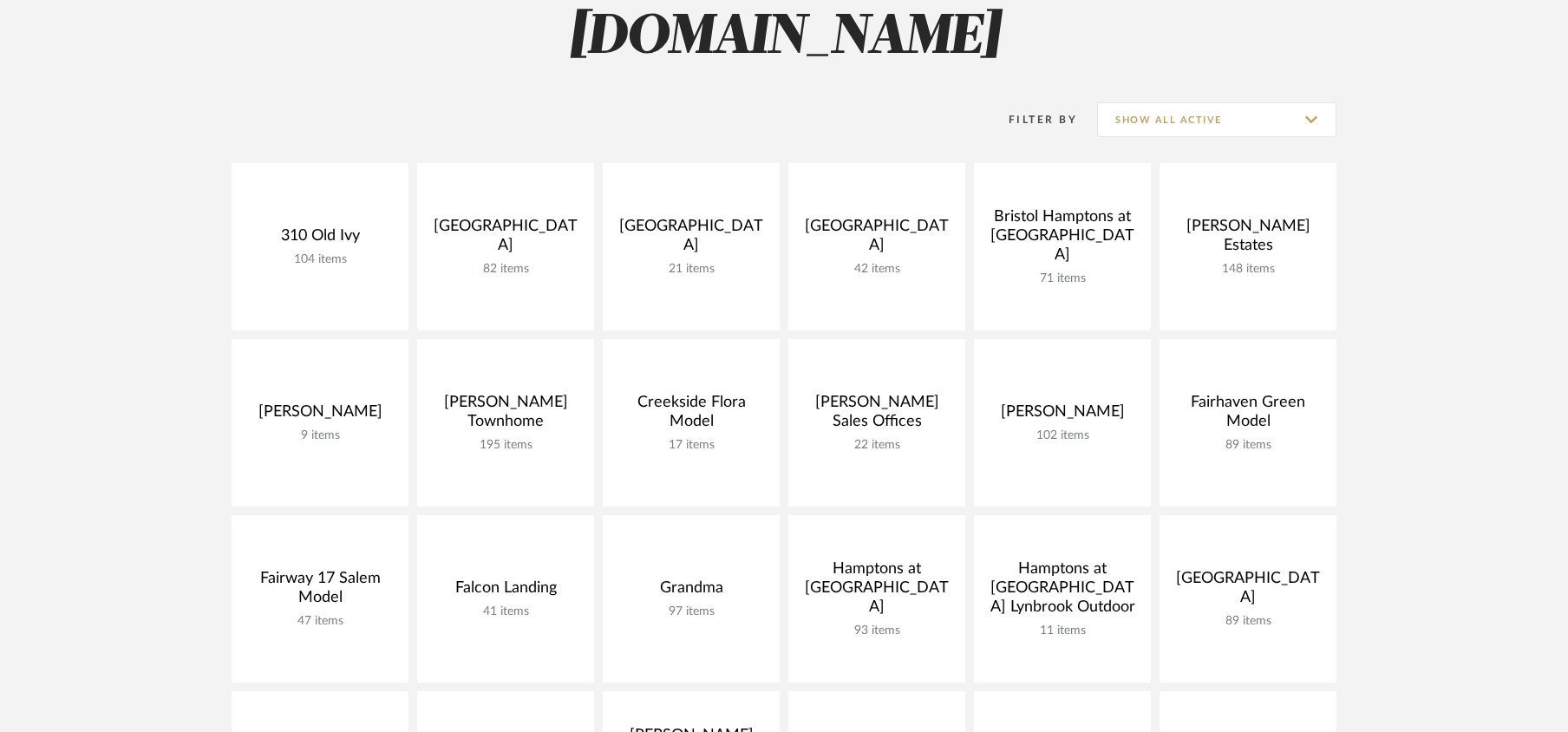
scroll to position [268, 0]
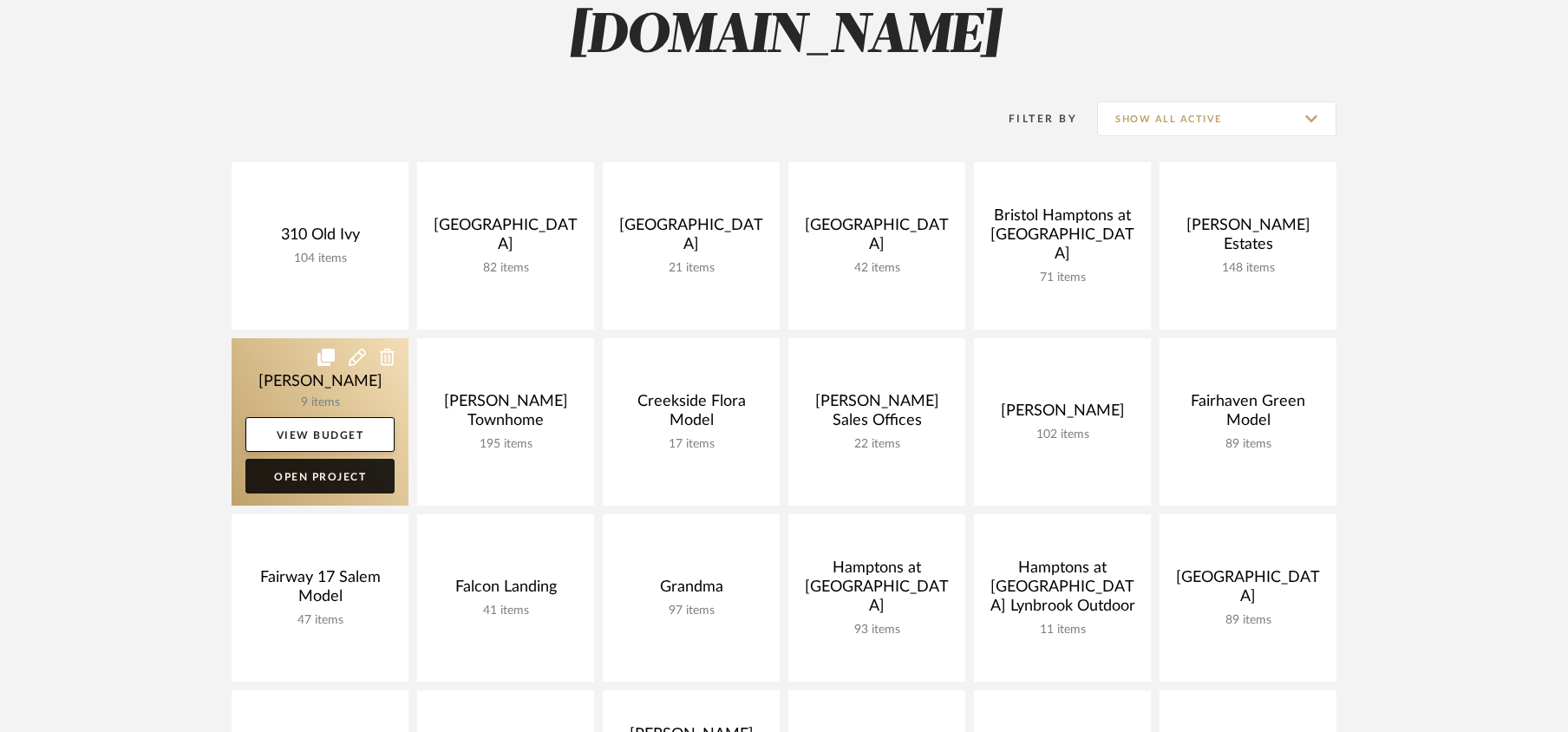
click at [300, 490] on link "Open Project" at bounding box center [319, 477] width 149 height 34
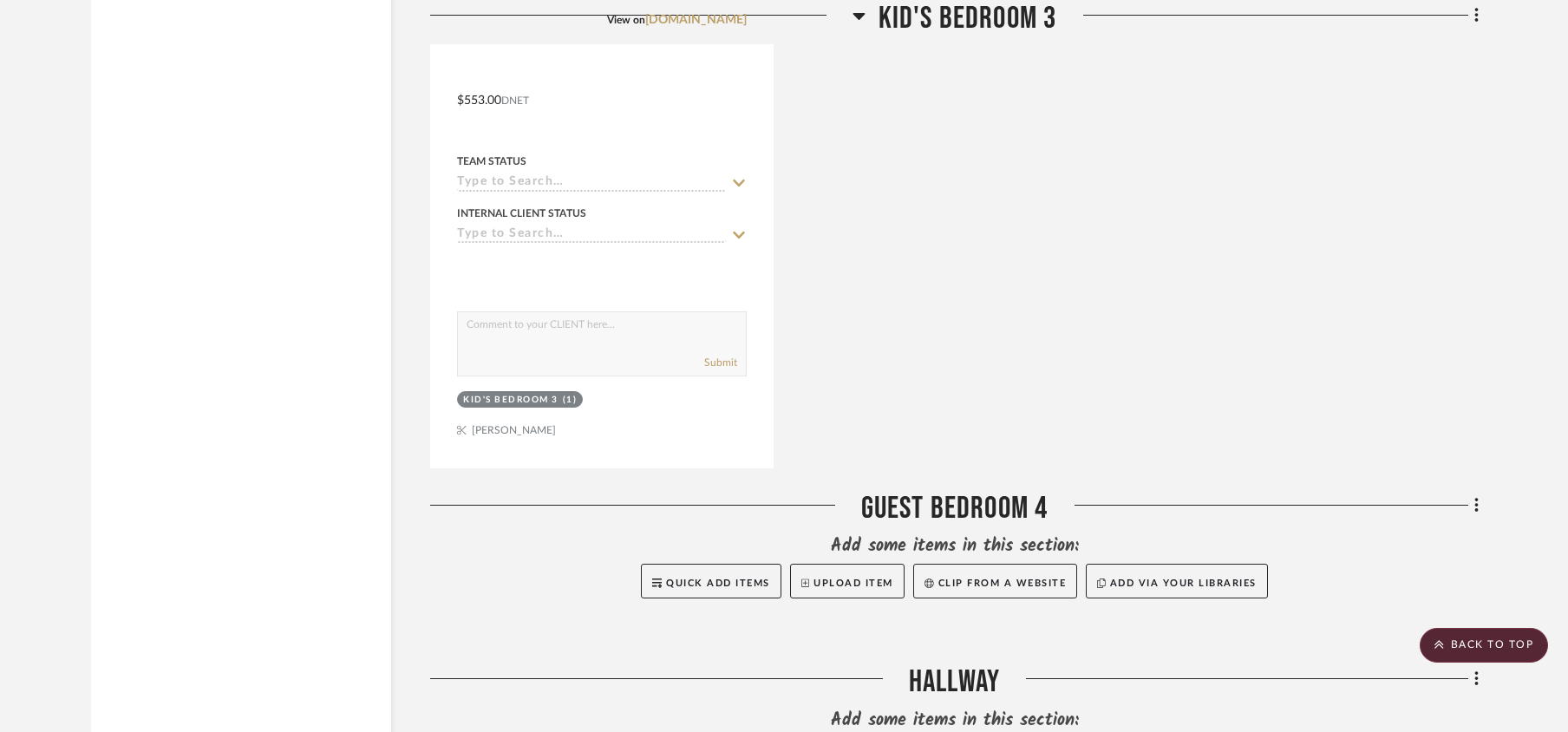
scroll to position [5332, 0]
